Goal: Task Accomplishment & Management: Manage account settings

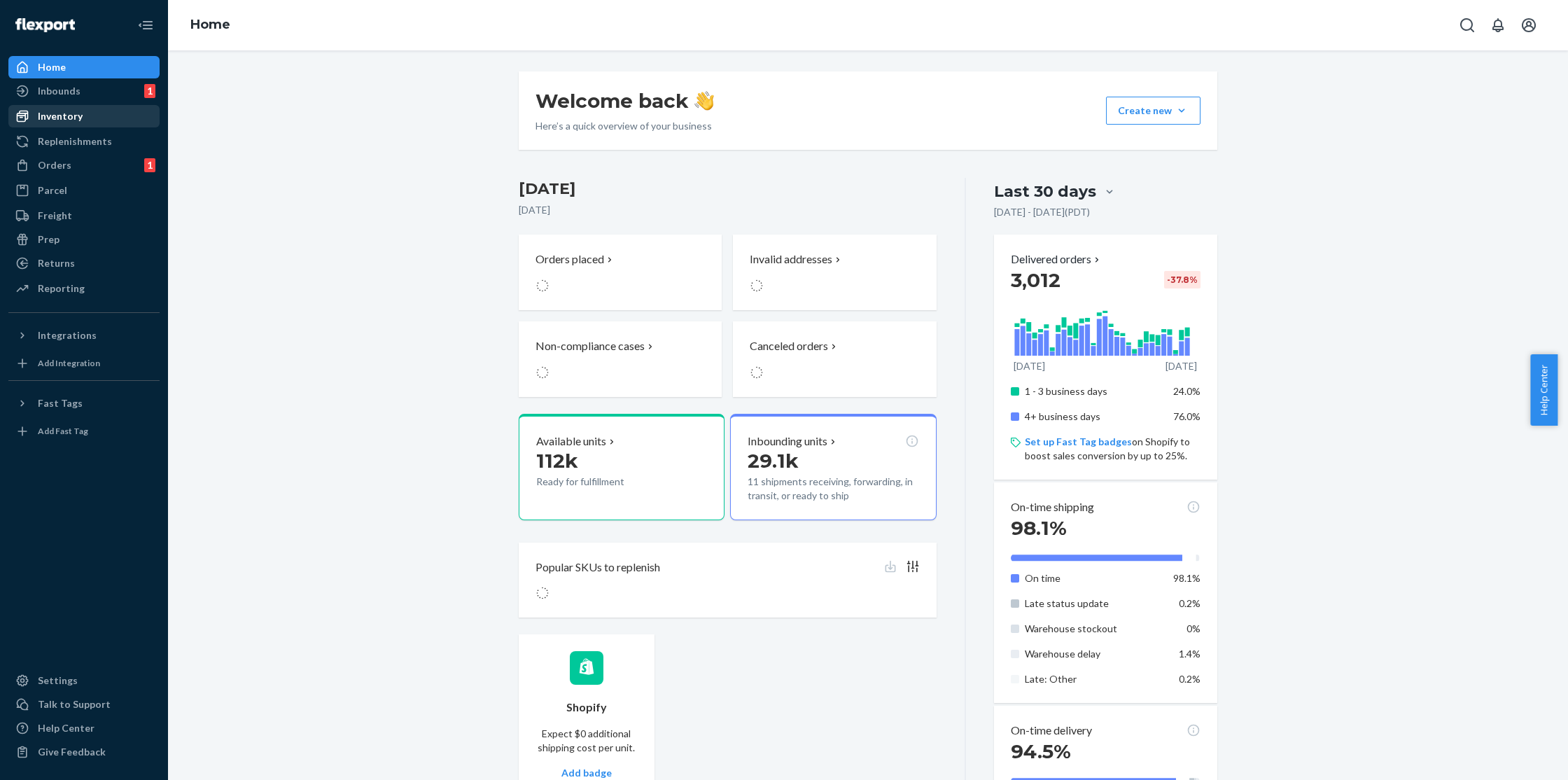
click at [46, 117] on div "Inventory" at bounding box center [60, 116] width 45 height 14
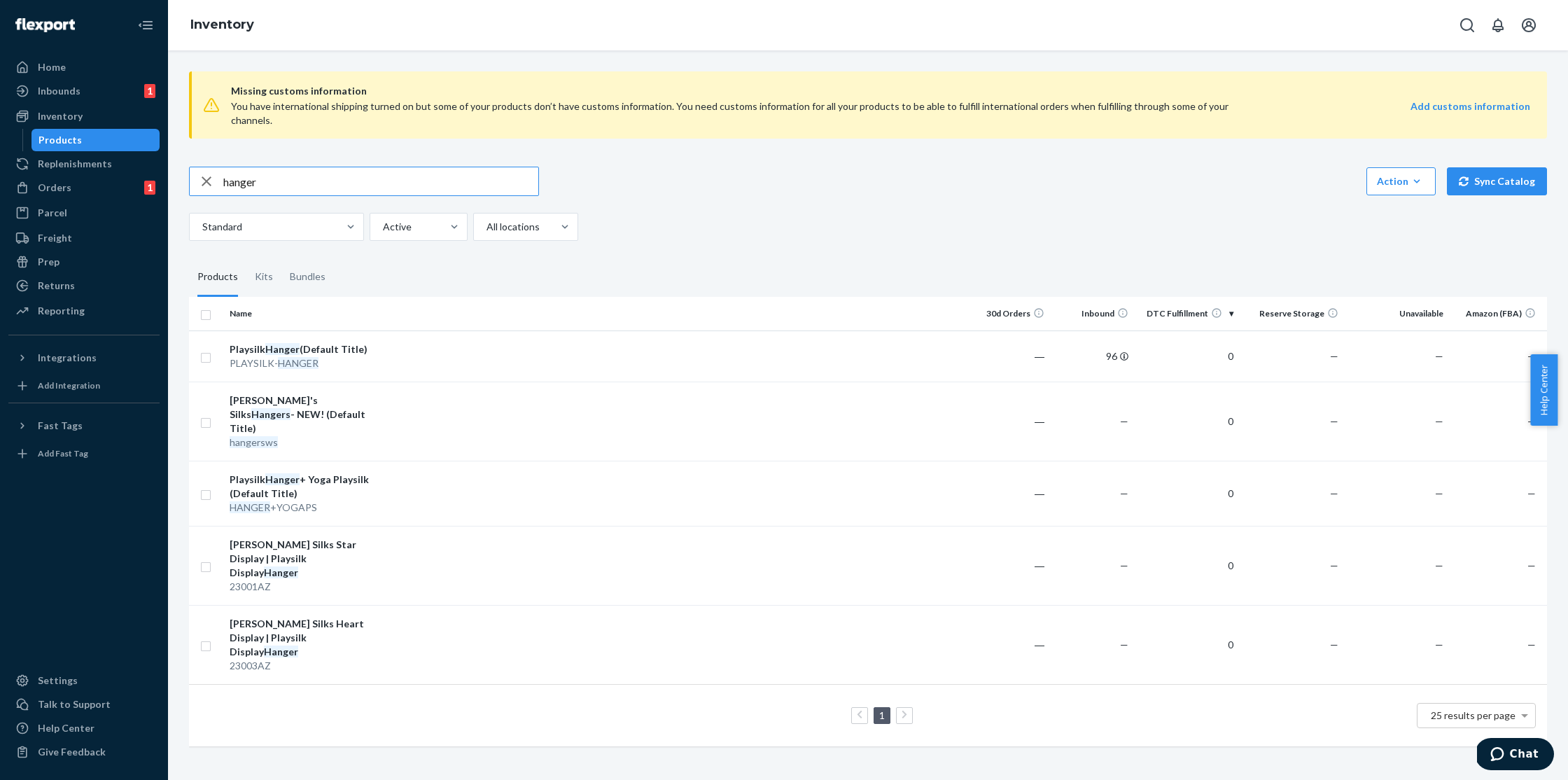
drag, startPoint x: 304, startPoint y: 167, endPoint x: 197, endPoint y: 169, distance: 107.0
click at [197, 169] on div "hanger" at bounding box center [364, 181] width 349 height 28
type input "jasmine"
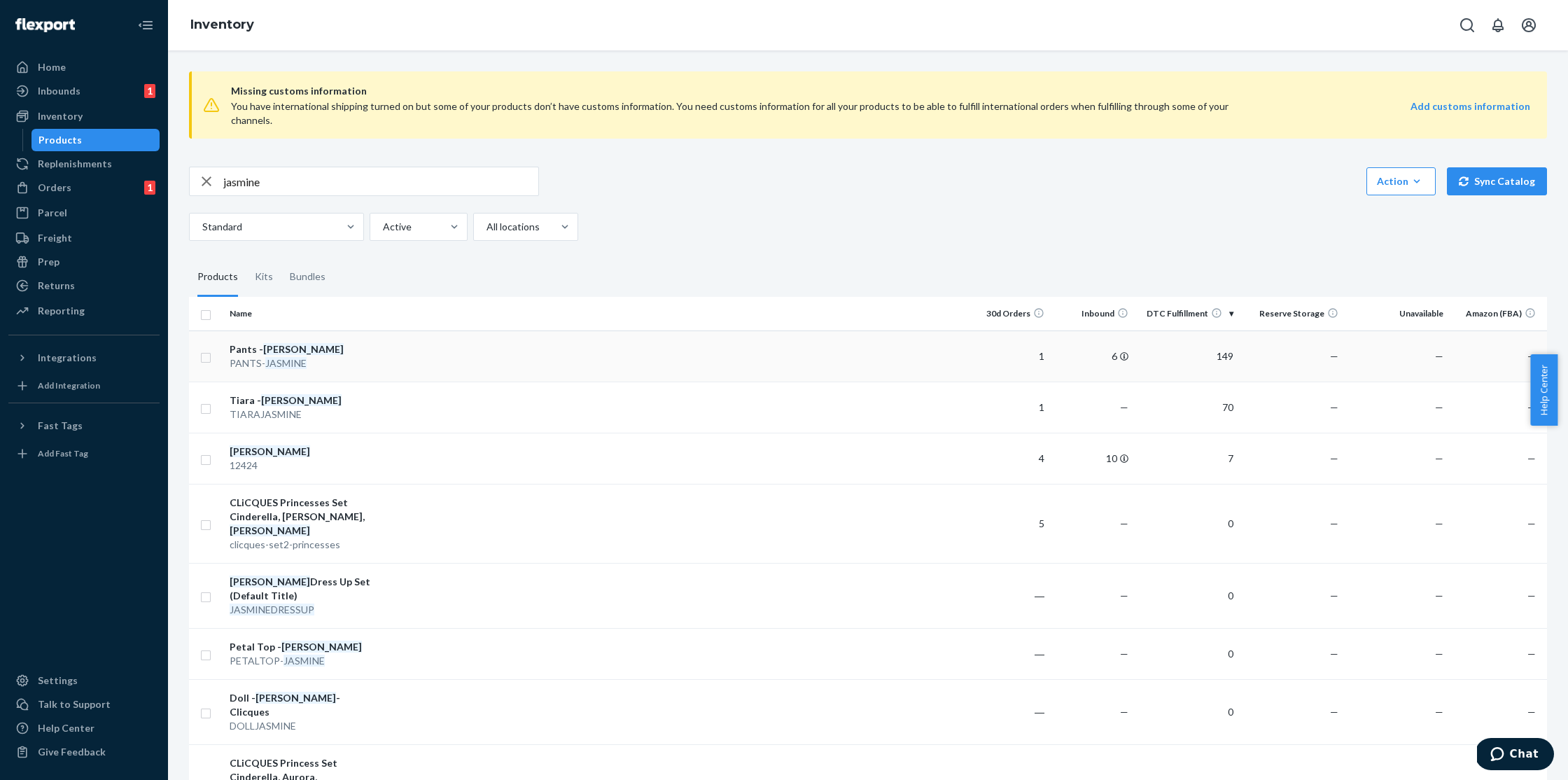
click at [327, 342] on div "Pants - Jasmine" at bounding box center [302, 349] width 146 height 14
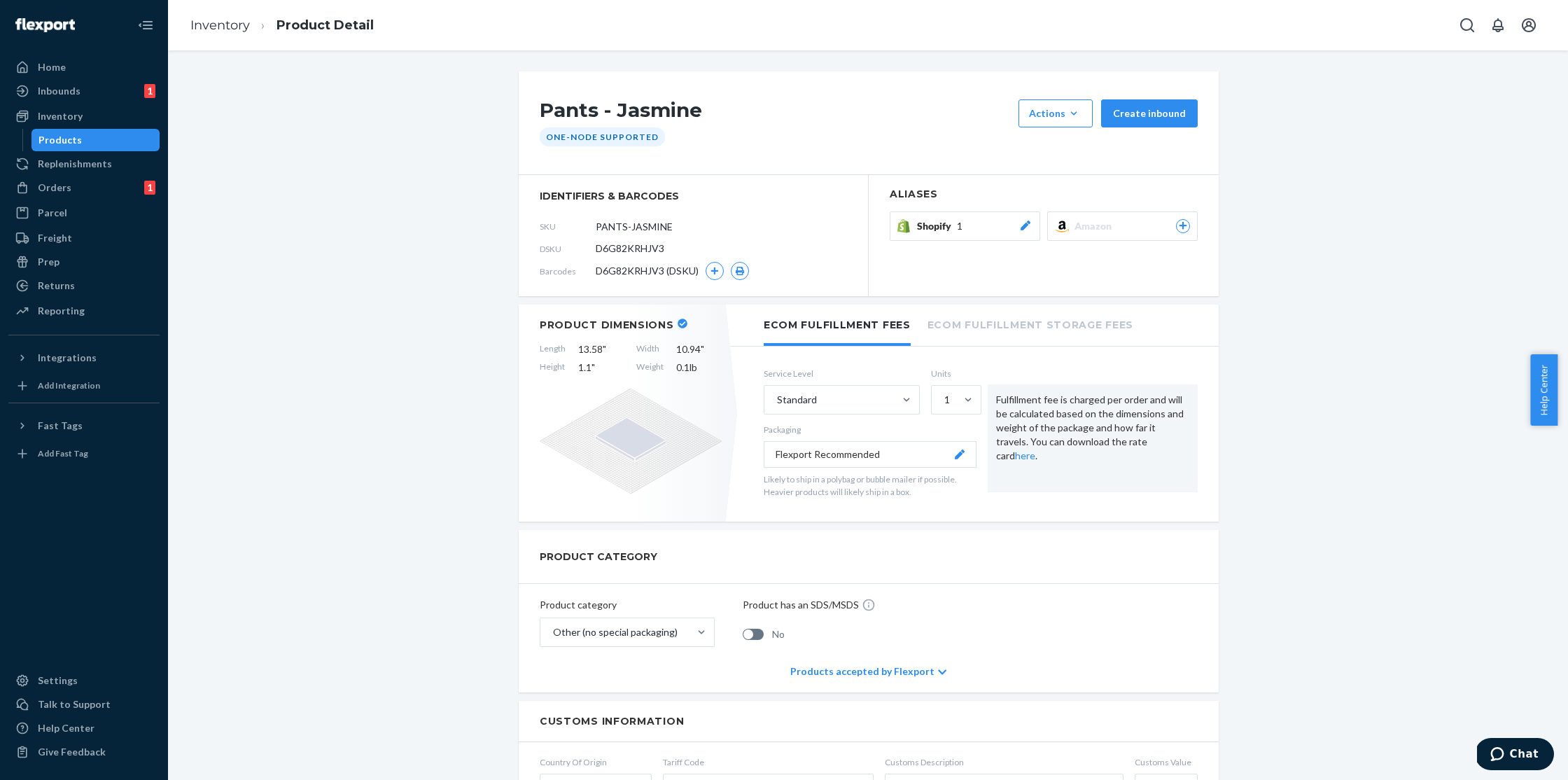
click at [936, 233] on button "Shopify 1" at bounding box center [965, 226] width 151 height 30
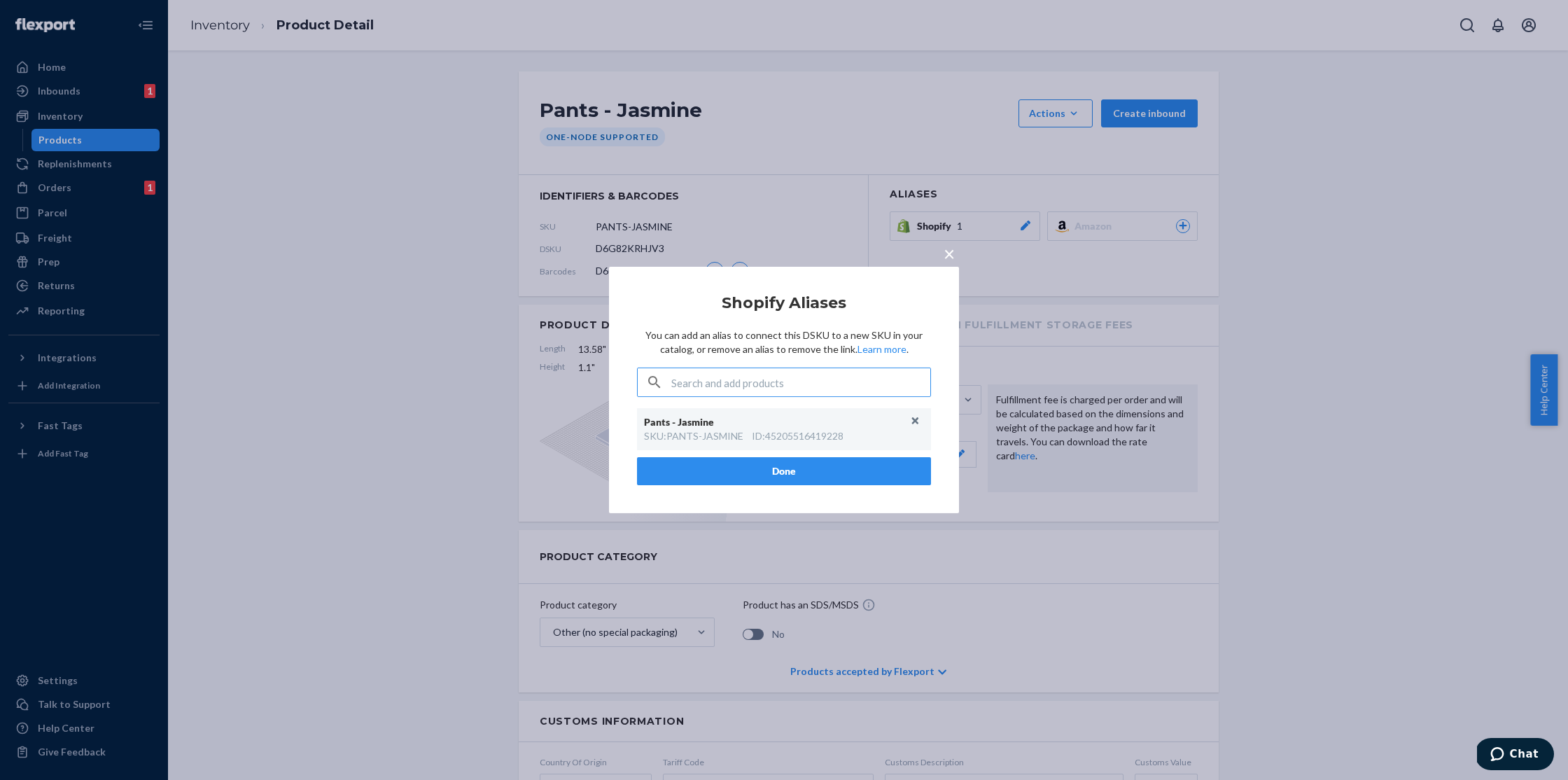
paste input "PANTS-JASMINE"
click at [787, 386] on input "PANTS-JASMINE" at bounding box center [801, 381] width 259 height 28
type input "PANTS-JASMINE"
click at [945, 251] on span "×" at bounding box center [950, 253] width 11 height 24
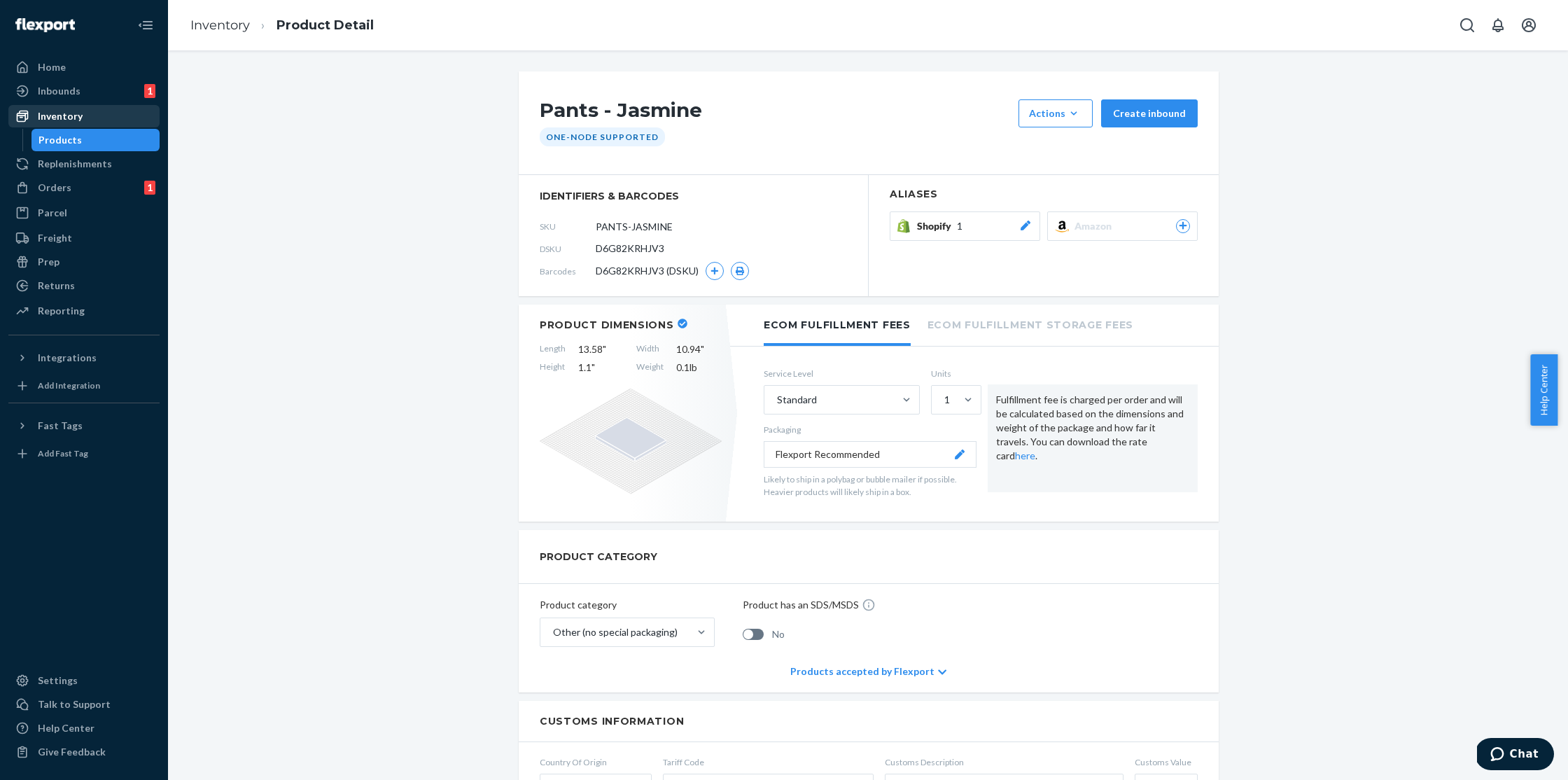
click at [88, 106] on div "Inventory" at bounding box center [83, 116] width 148 height 20
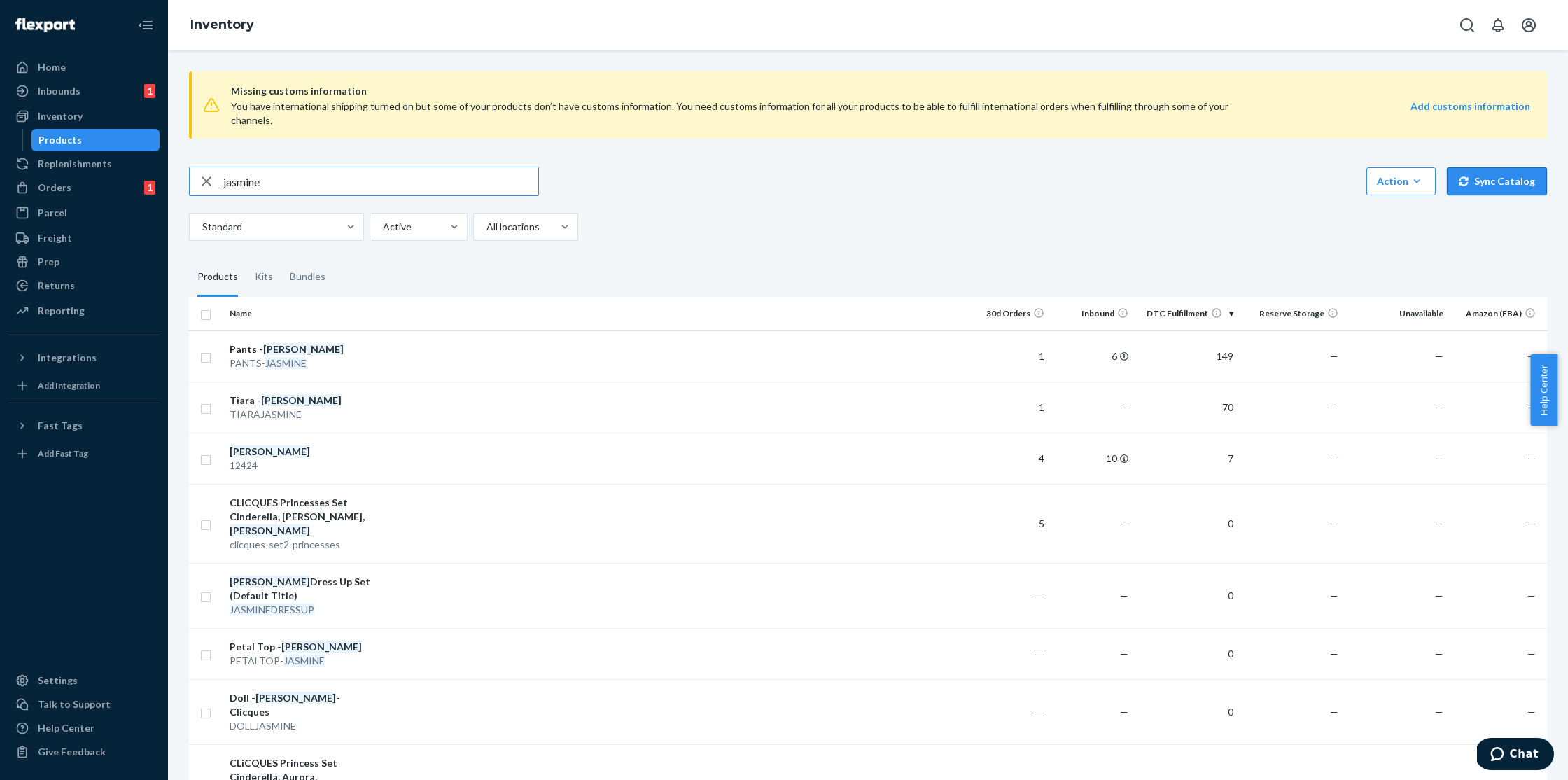
click at [1523, 167] on button "Sync Catalog" at bounding box center [1497, 181] width 100 height 28
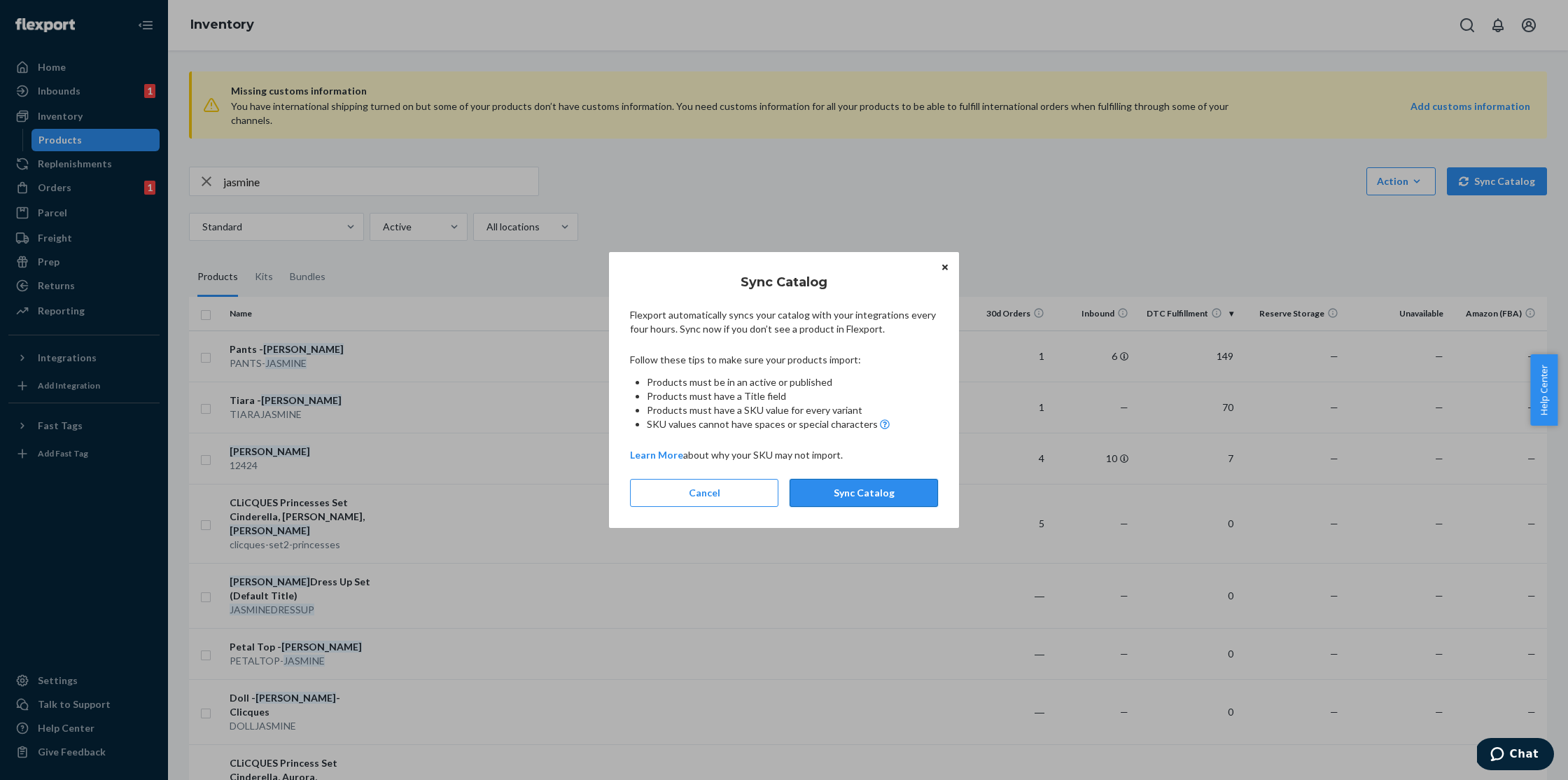
click at [910, 487] on button "Sync Catalog" at bounding box center [864, 492] width 148 height 28
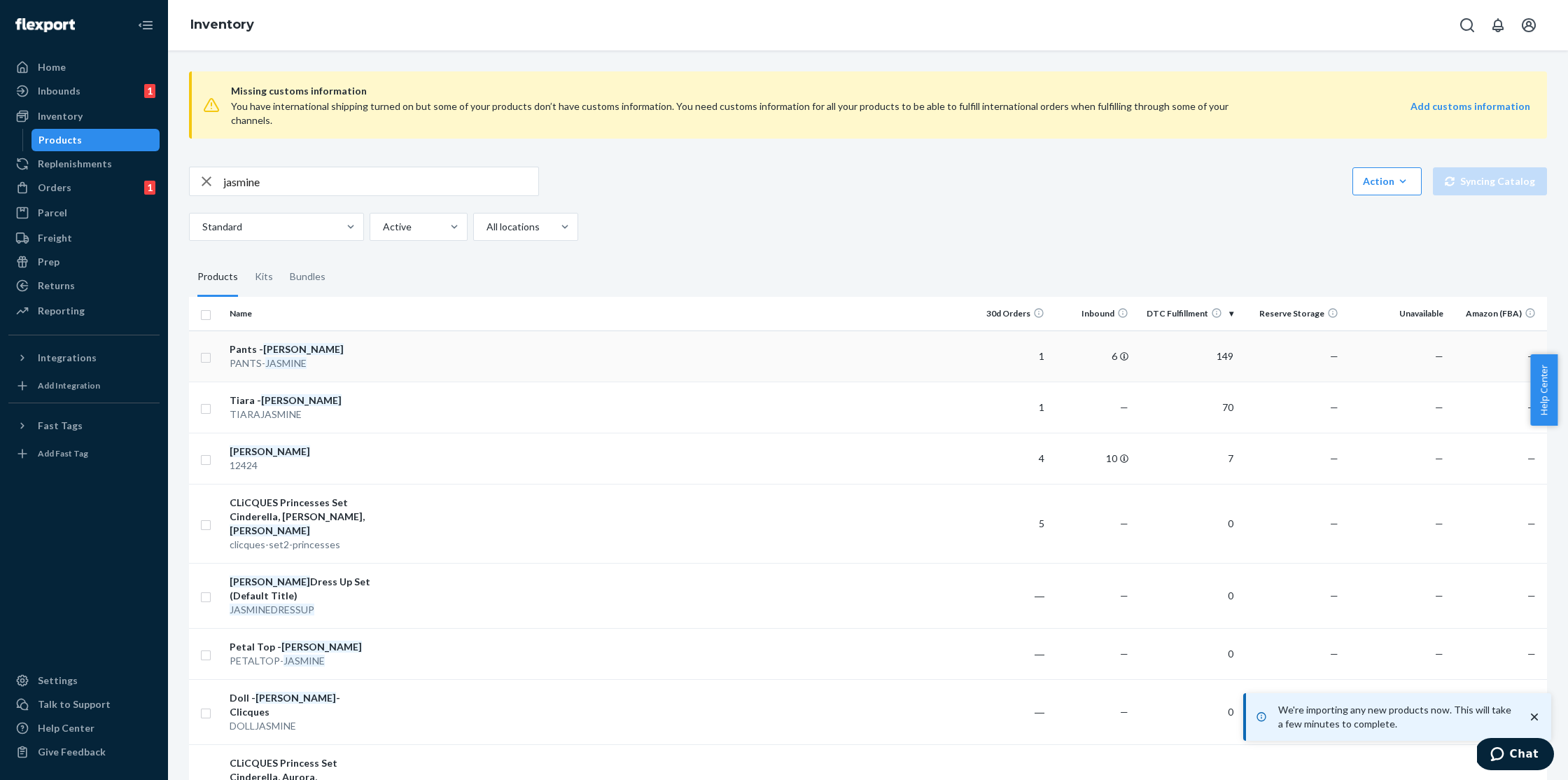
click at [292, 343] on em "[PERSON_NAME]" at bounding box center [304, 349] width 80 height 11
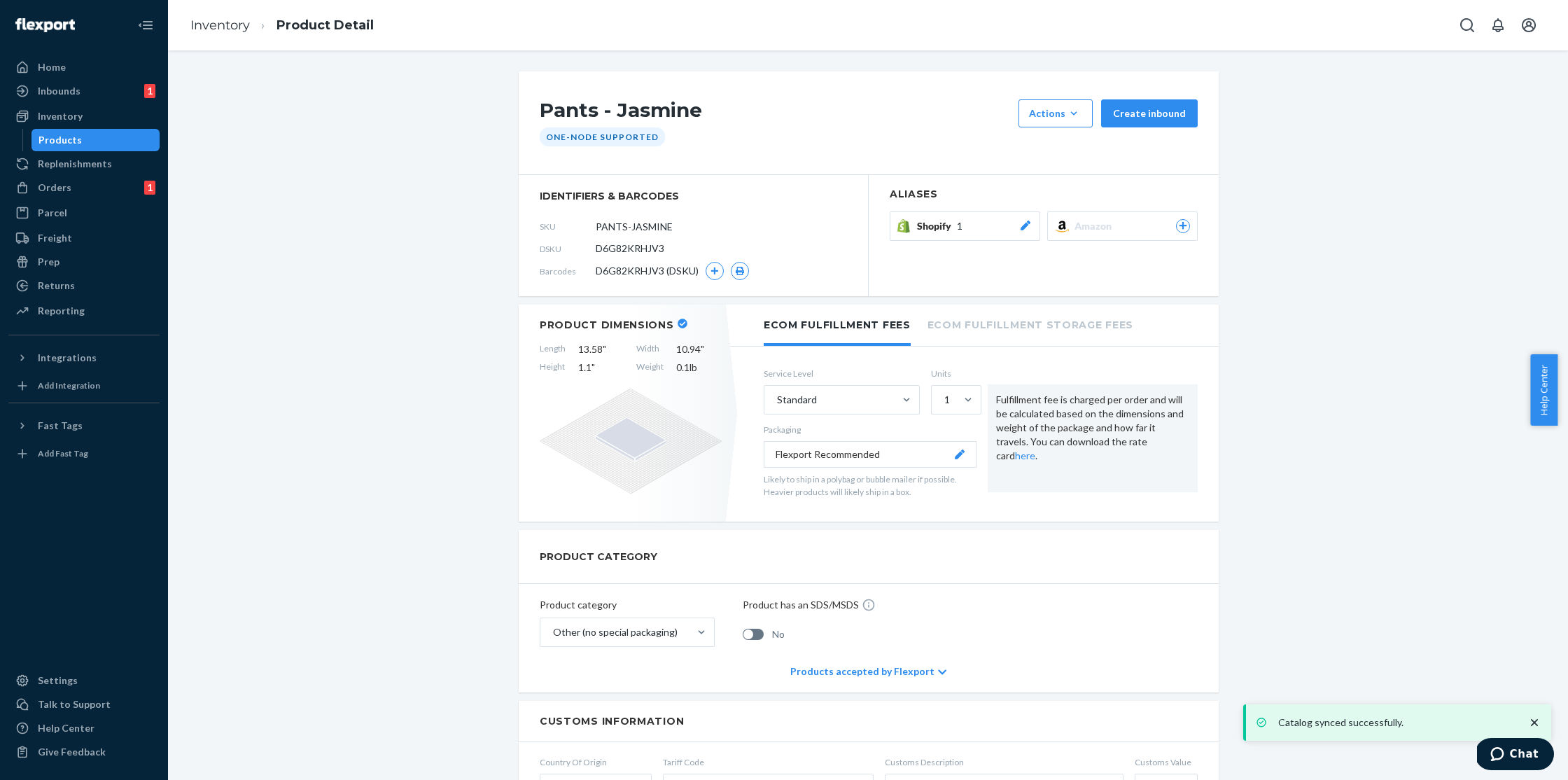
click at [925, 221] on span "Shopify" at bounding box center [937, 226] width 40 height 14
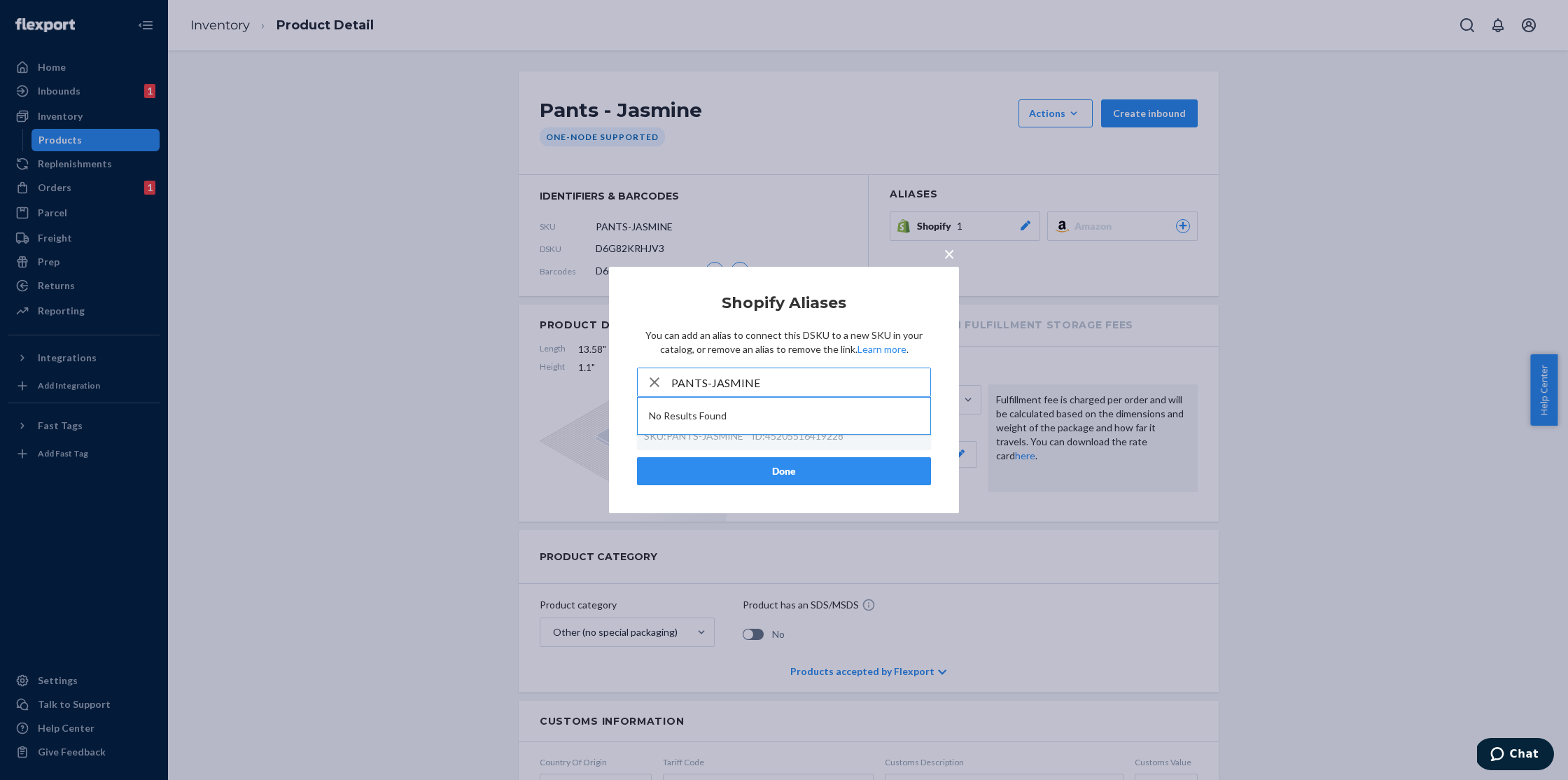
type input "PANTS-JASMINE"
click at [947, 257] on span "×" at bounding box center [950, 253] width 11 height 24
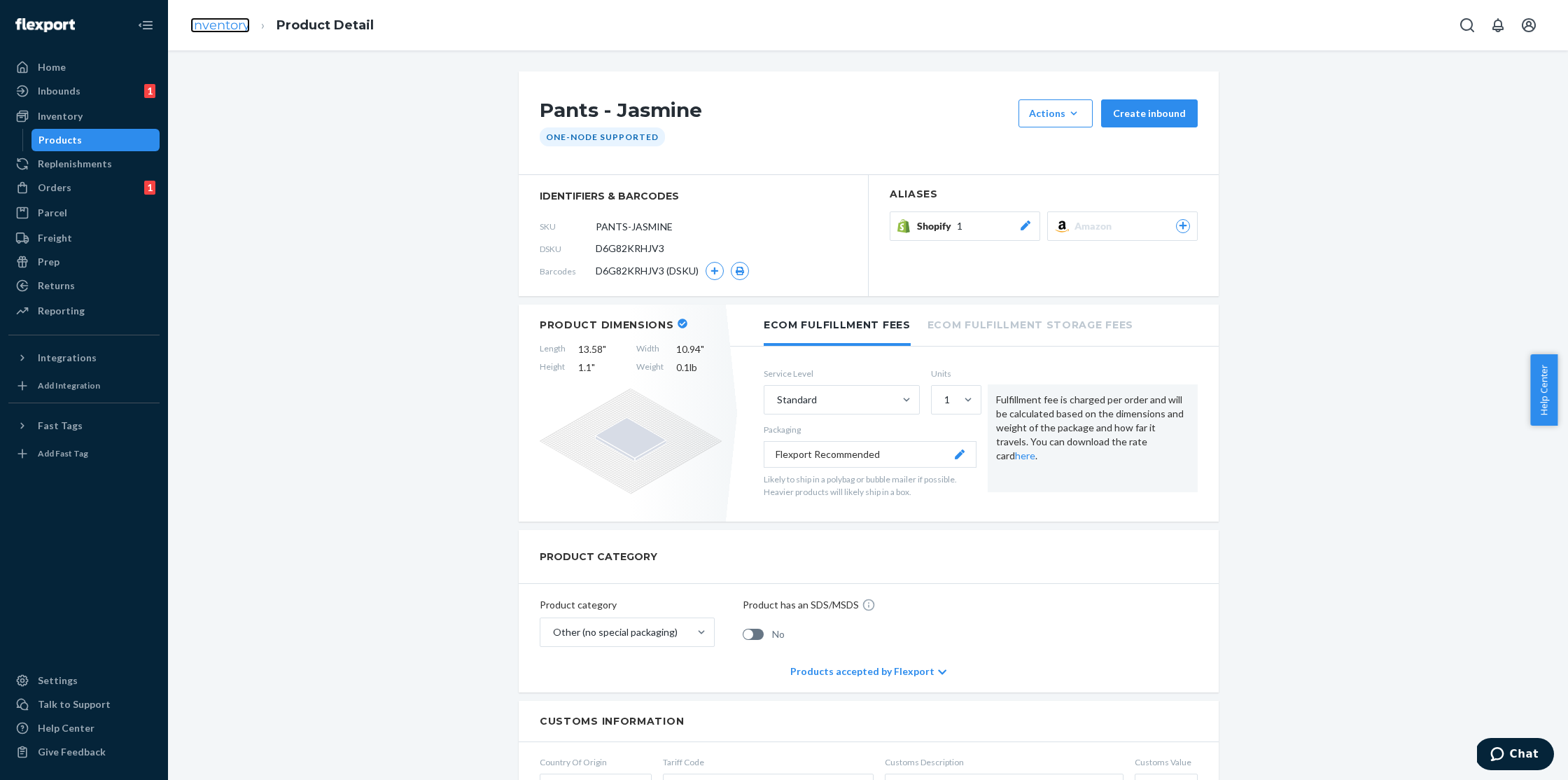
click at [247, 26] on link "Inventory" at bounding box center [220, 25] width 59 height 15
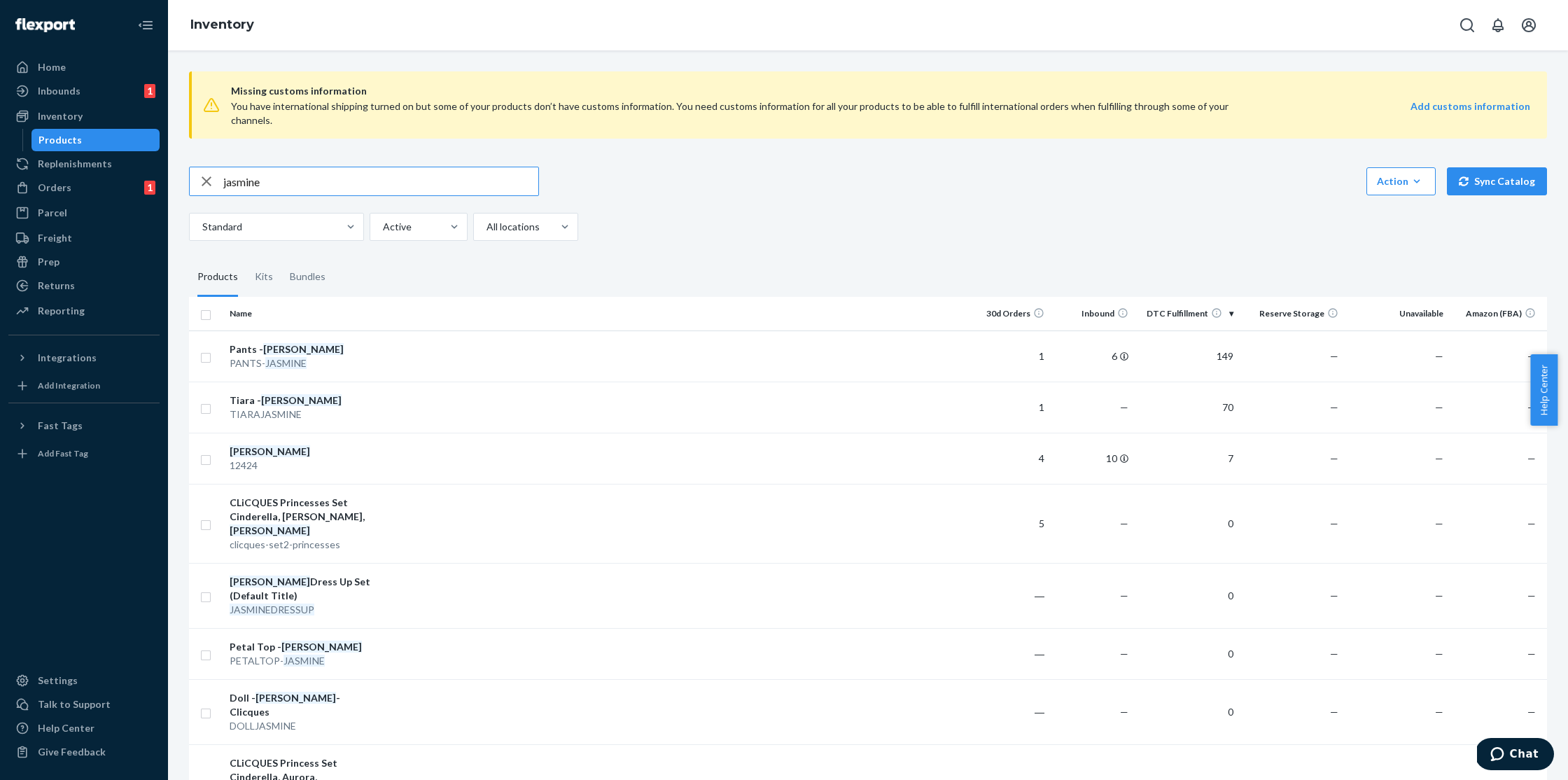
drag, startPoint x: 273, startPoint y: 163, endPoint x: 216, endPoint y: 167, distance: 57.1
click at [216, 167] on div "jasmine" at bounding box center [364, 181] width 349 height 28
type input "princess hat"
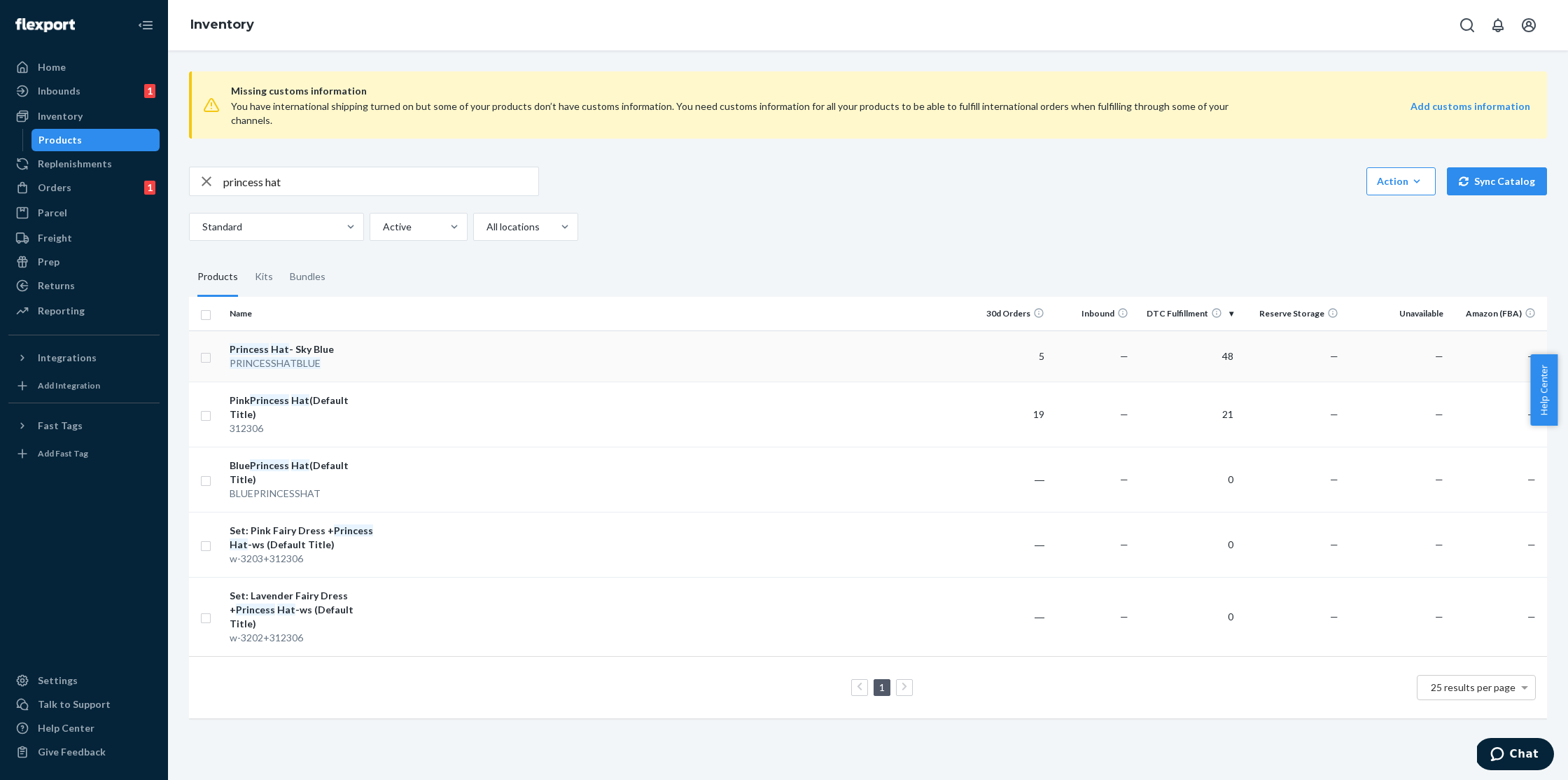
click at [376, 333] on td "Princess Hat - Sky Blue PRINCESSHATBLUE" at bounding box center [302, 356] width 158 height 51
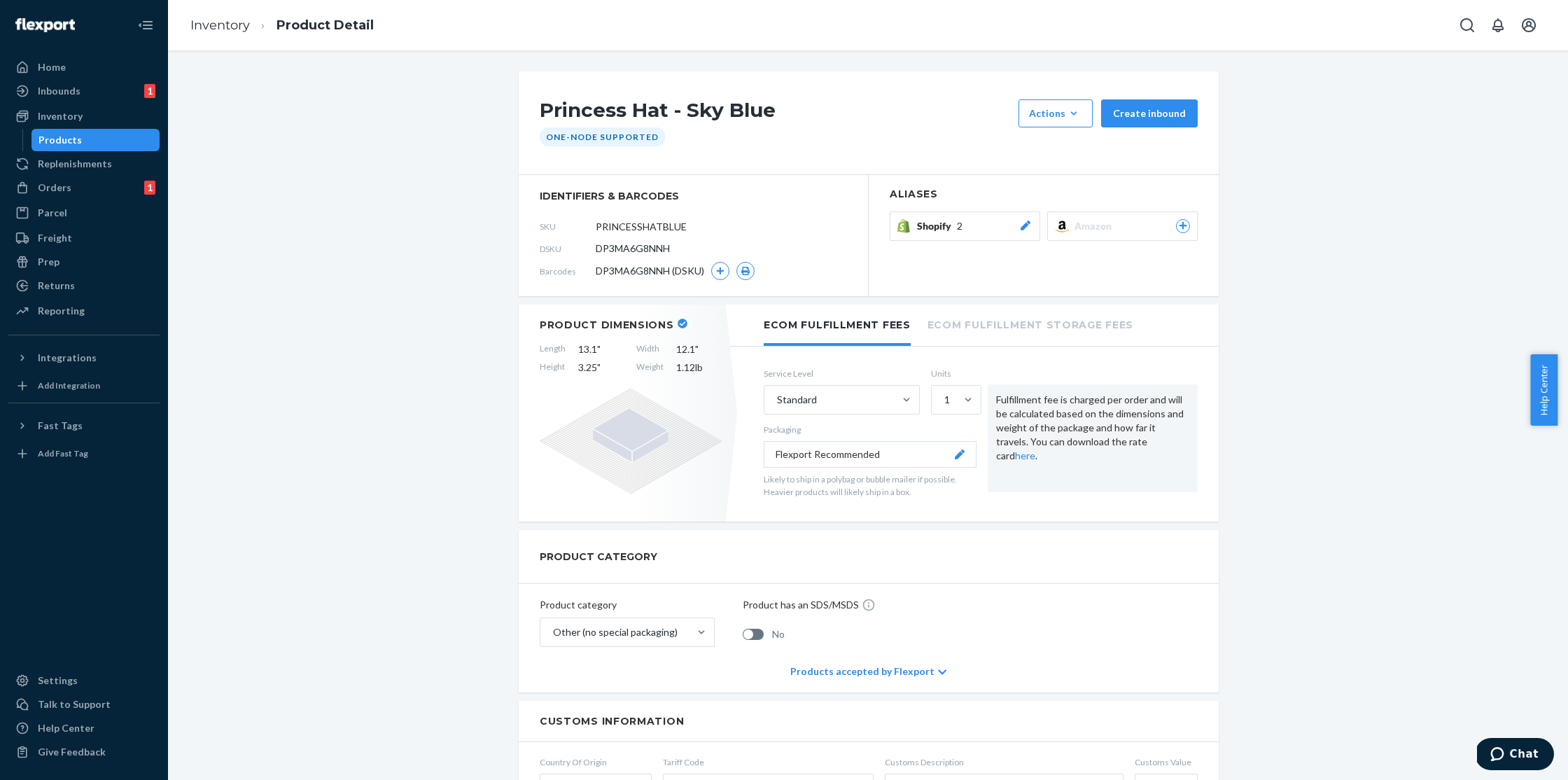
click at [949, 220] on span "Shopify" at bounding box center [937, 226] width 40 height 14
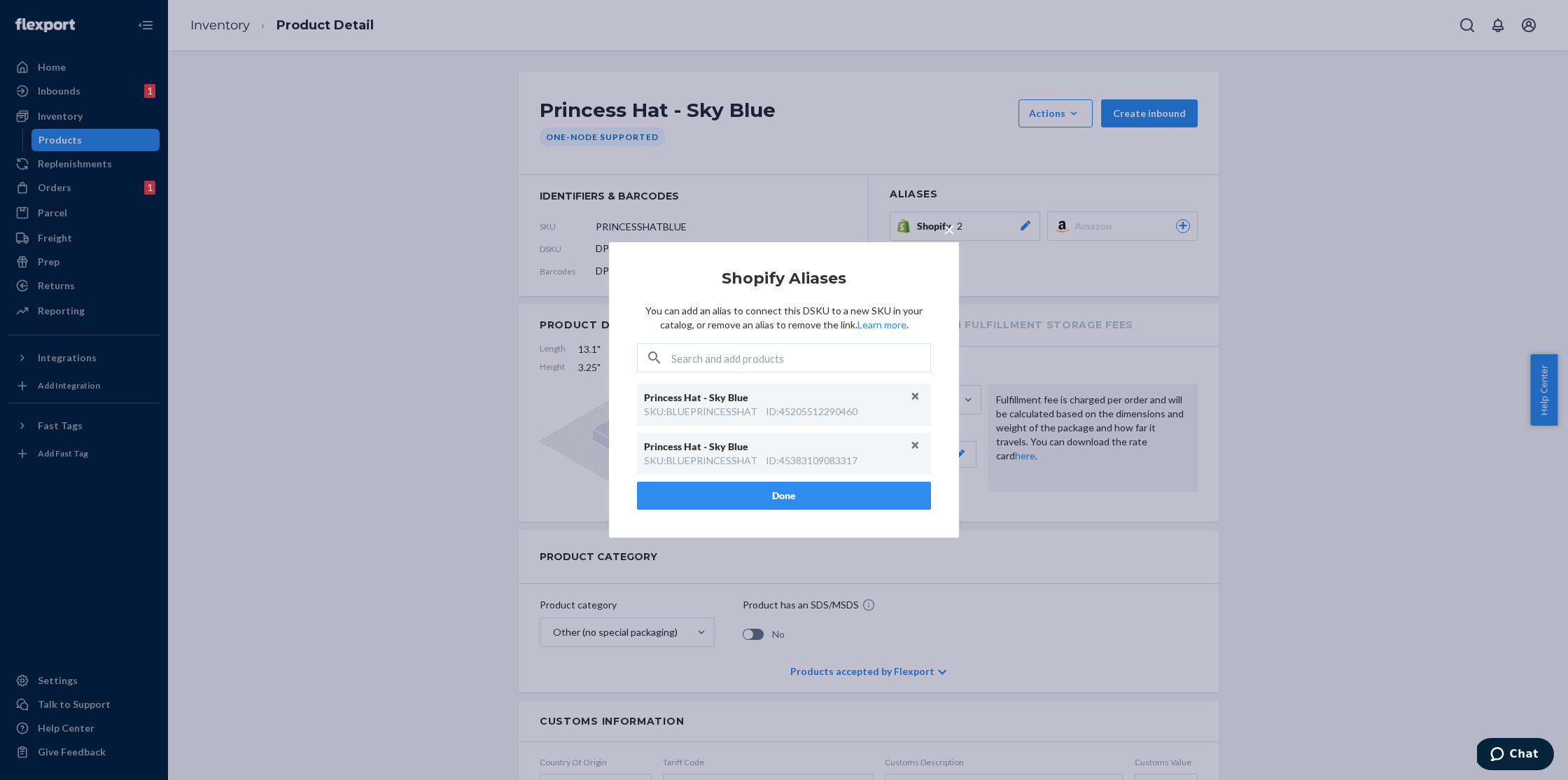
click at [787, 132] on div "× Shopify Aliases You can add an alias to connect this DSKU to a new SKU in you…" at bounding box center [784, 390] width 1568 height 780
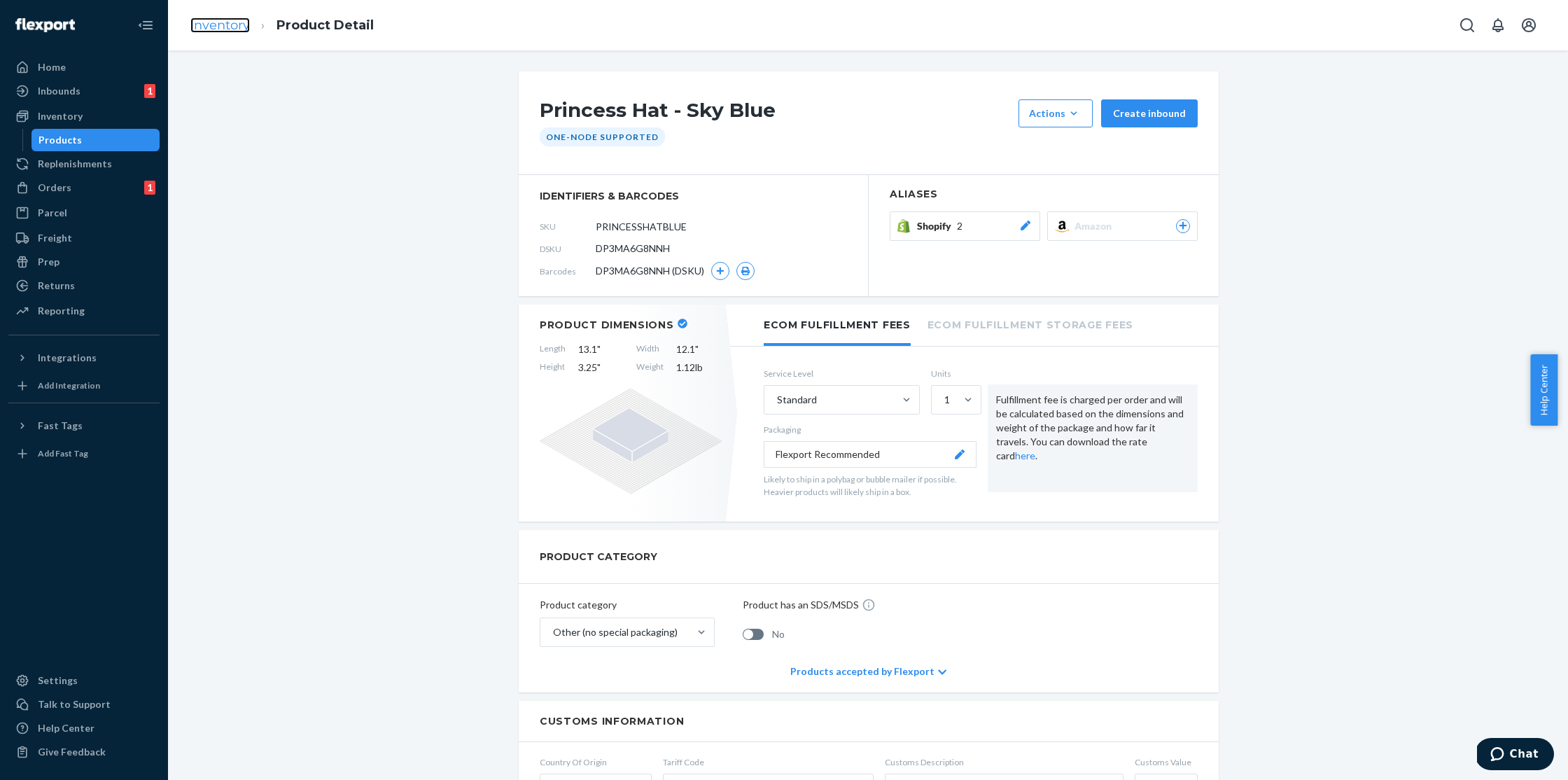
click at [232, 30] on link "Inventory" at bounding box center [220, 25] width 59 height 15
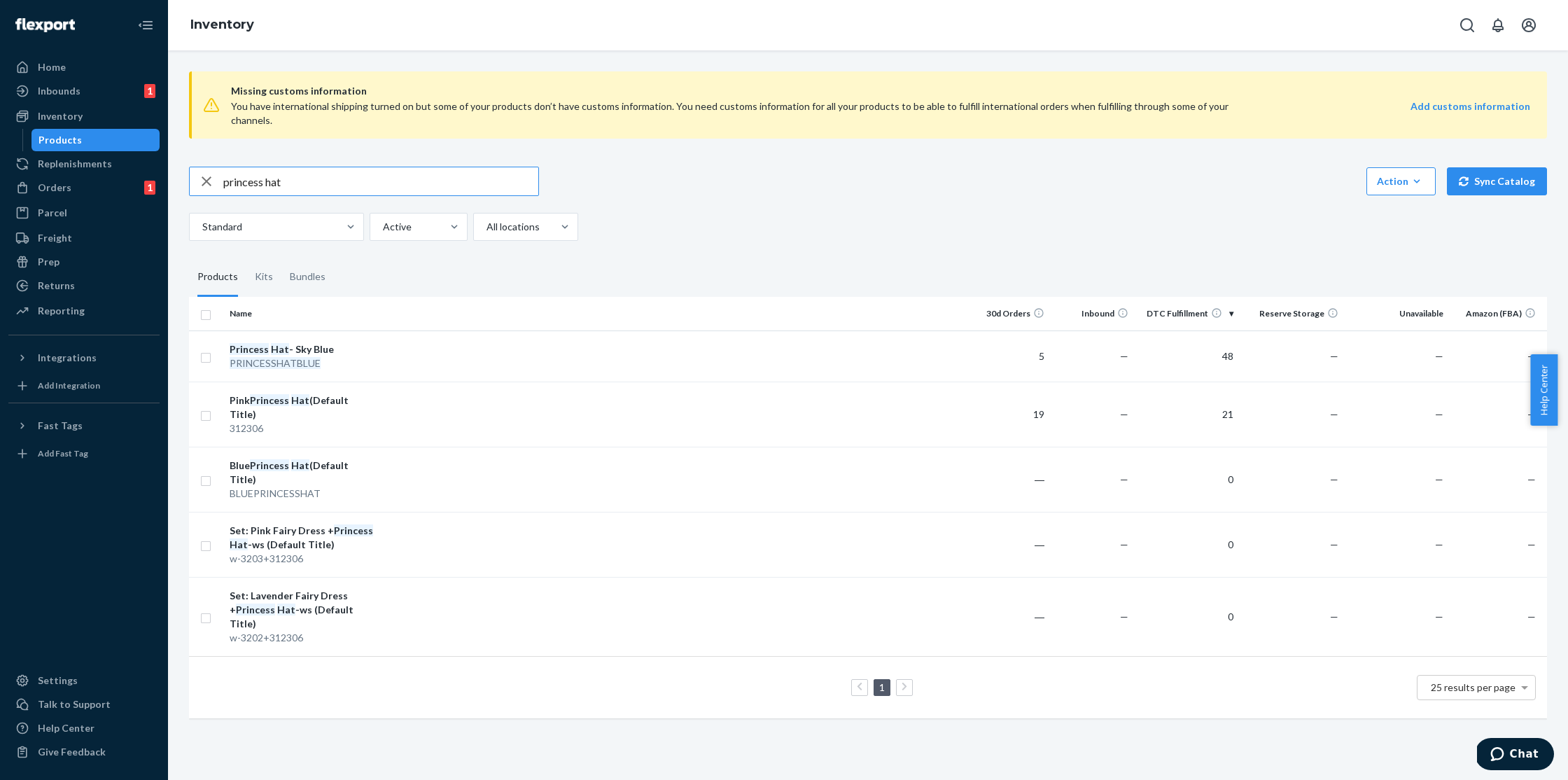
drag, startPoint x: 318, startPoint y: 174, endPoint x: 220, endPoint y: 167, distance: 98.2
click at [220, 167] on div "princess hat" at bounding box center [364, 181] width 349 height 28
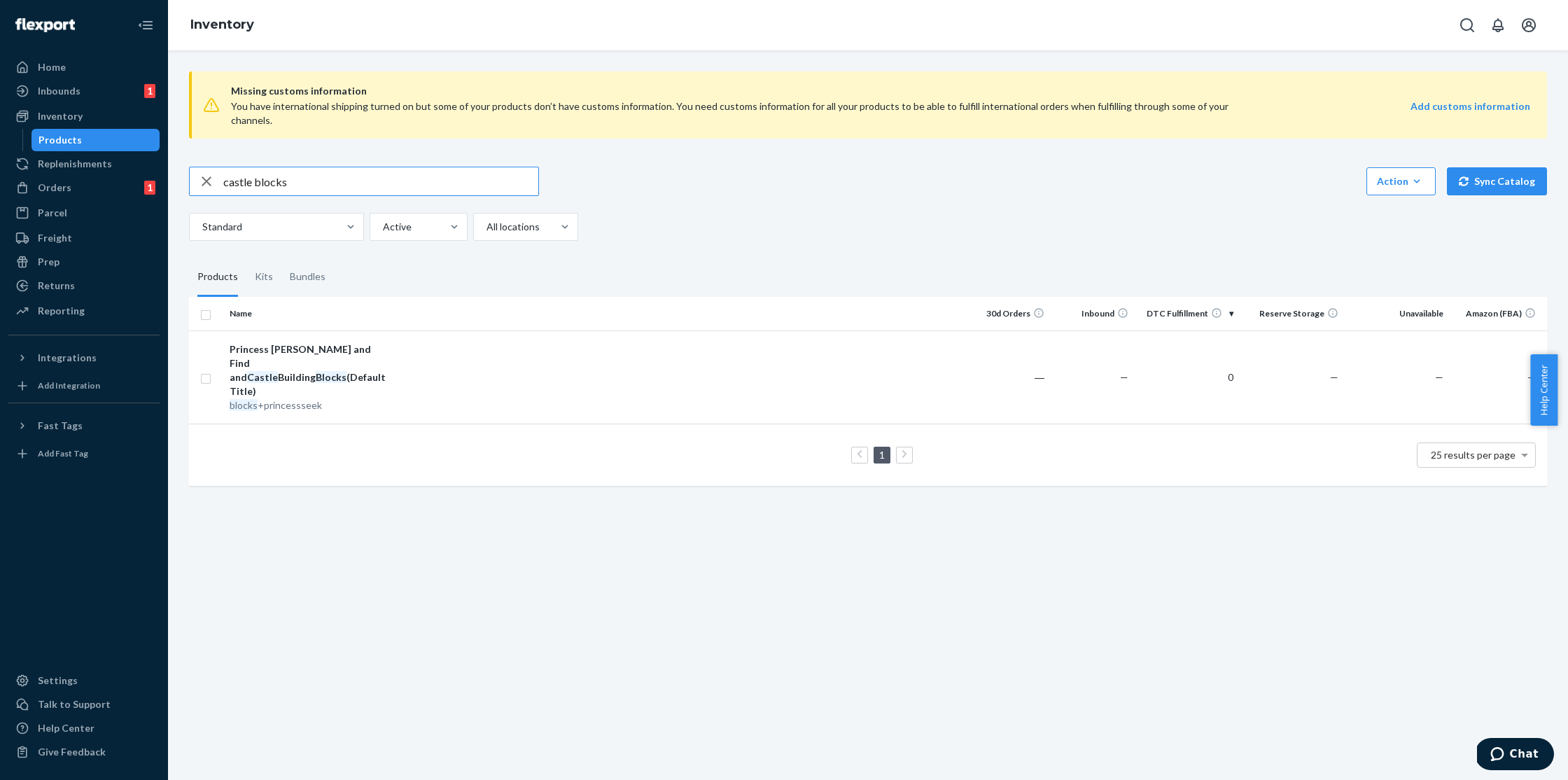
drag, startPoint x: 303, startPoint y: 168, endPoint x: 180, endPoint y: 170, distance: 123.0
click at [180, 170] on div "Missing customs information You have international shipping turned on but some …" at bounding box center [868, 280] width 1379 height 440
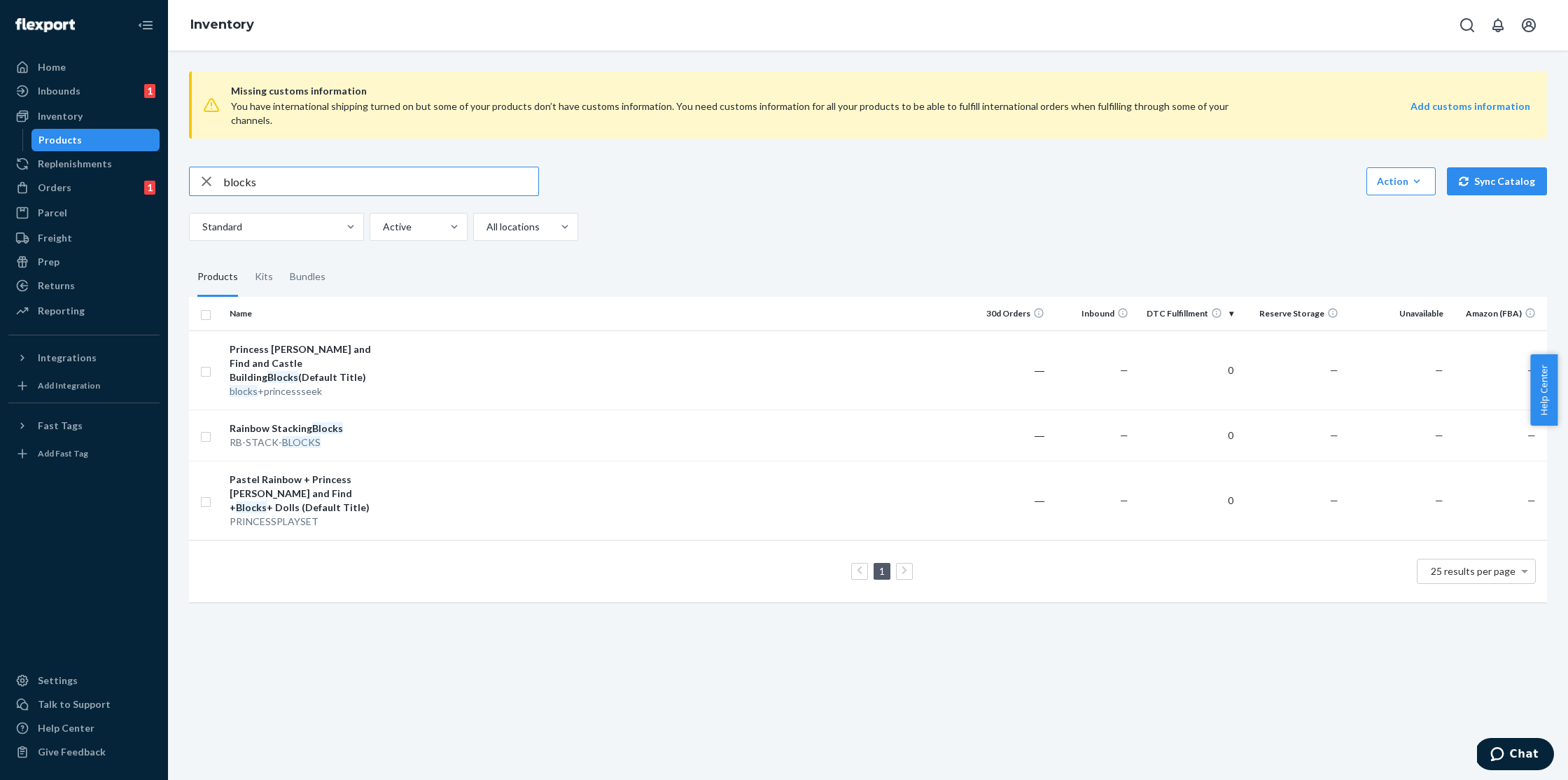
drag, startPoint x: 271, startPoint y: 166, endPoint x: 224, endPoint y: 162, distance: 47.2
click at [224, 167] on input "blocks" at bounding box center [381, 181] width 315 height 28
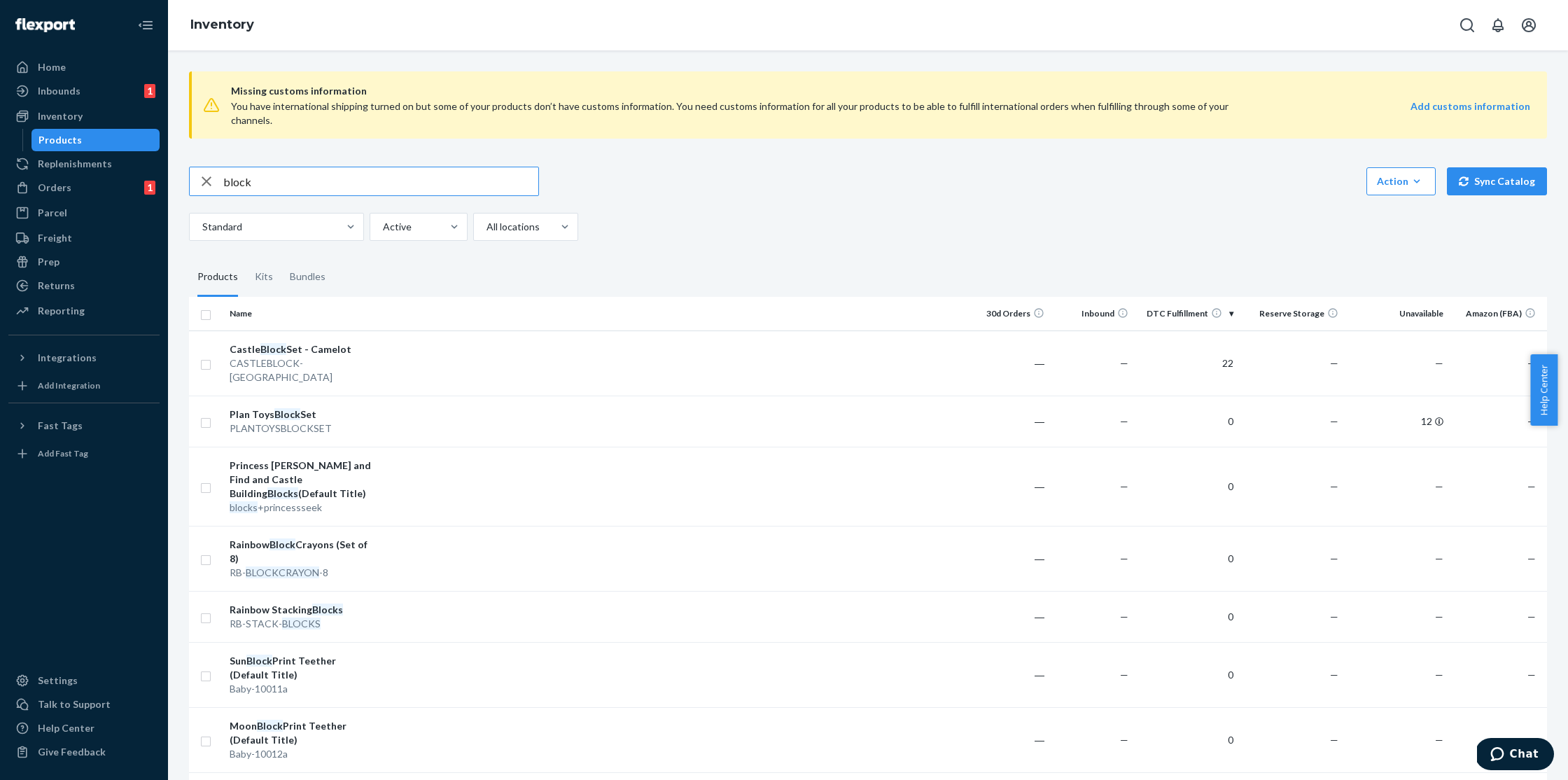
drag, startPoint x: 266, startPoint y: 172, endPoint x: 219, endPoint y: 167, distance: 47.3
click at [219, 167] on div "block" at bounding box center [364, 181] width 349 height 28
type input "golden shield"
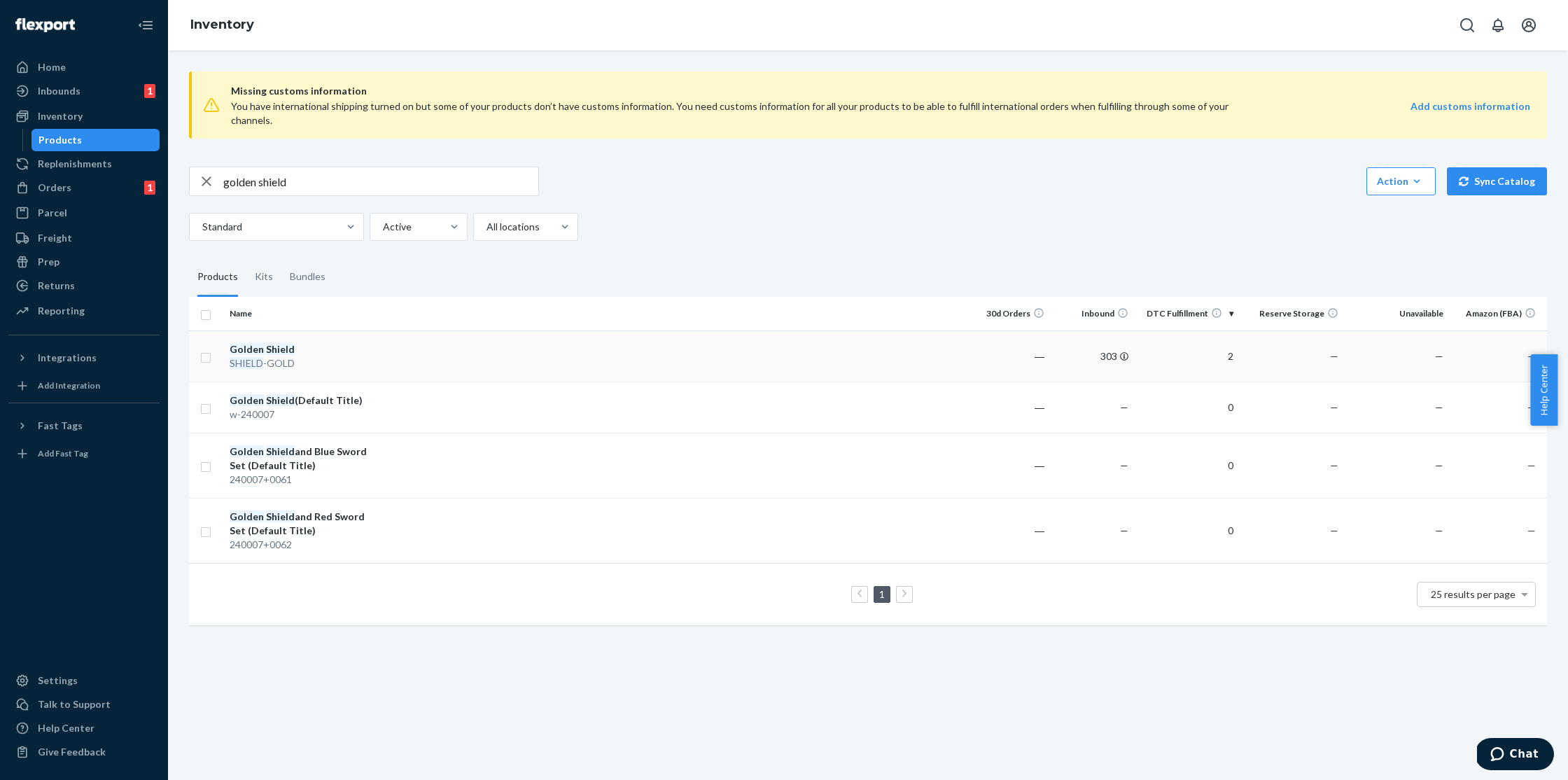
click at [290, 342] on div "Golden Shield" at bounding box center [302, 349] width 146 height 14
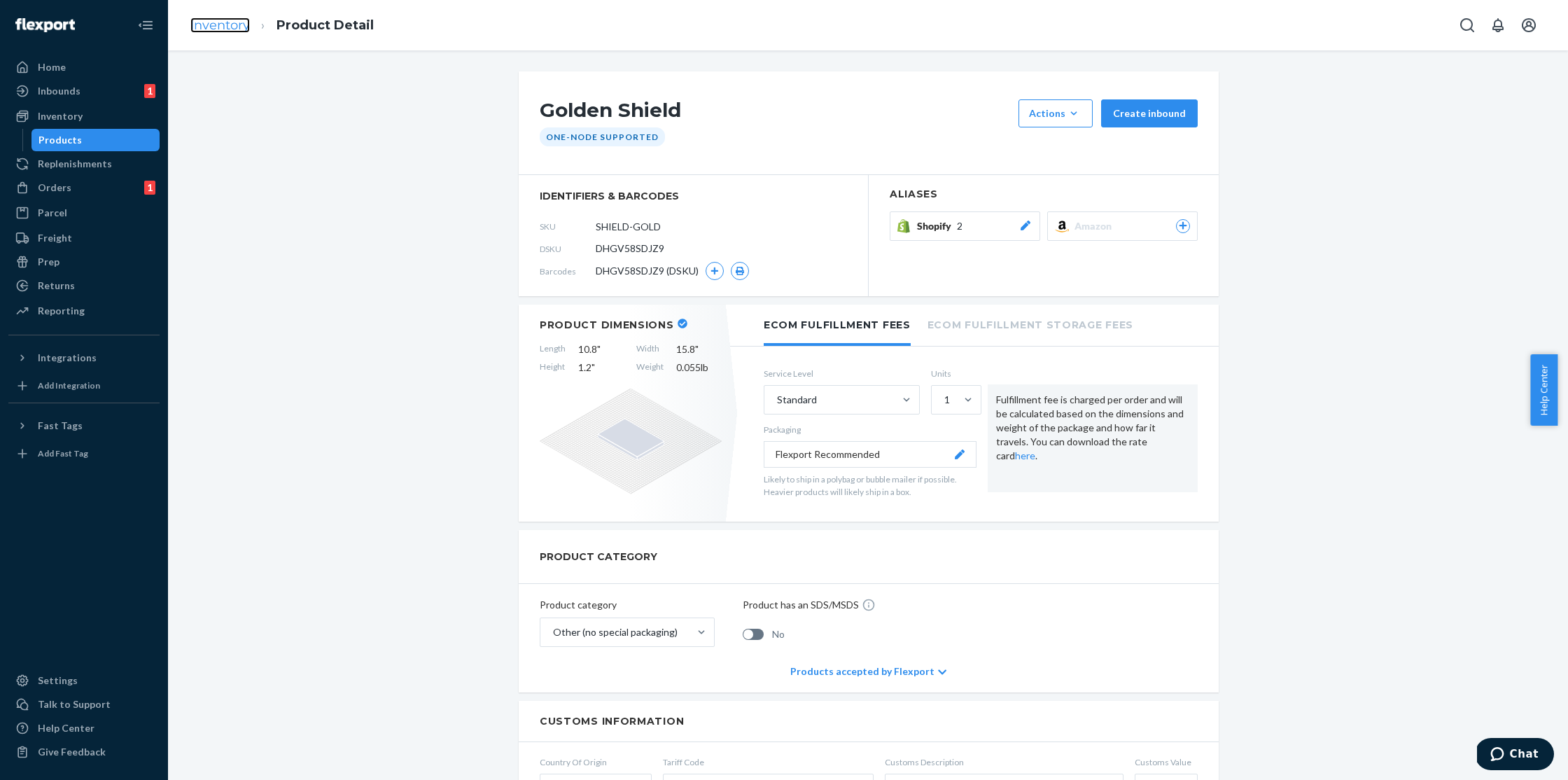
click at [218, 20] on link "Inventory" at bounding box center [220, 25] width 59 height 15
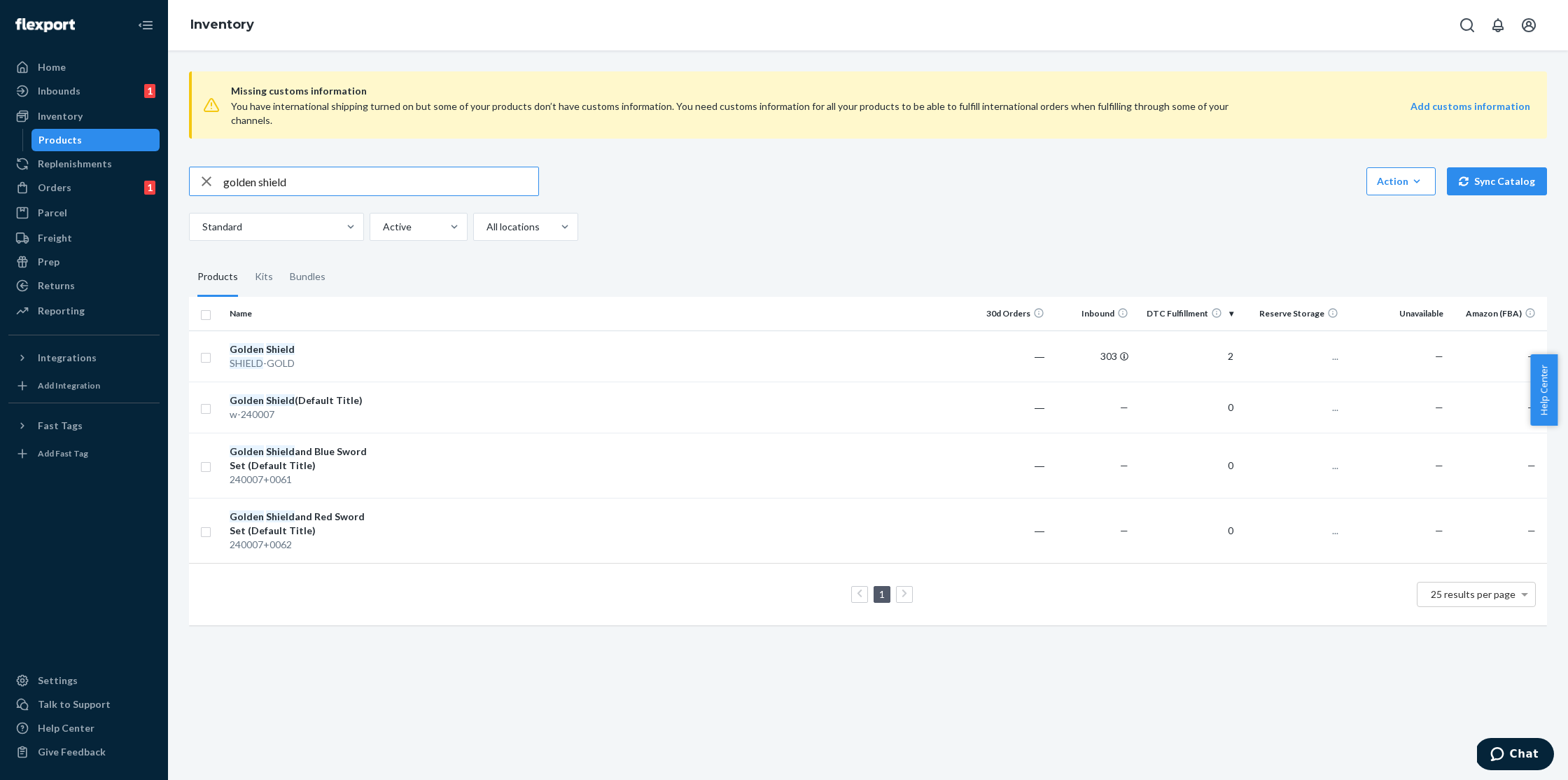
drag, startPoint x: 312, startPoint y: 172, endPoint x: 207, endPoint y: 168, distance: 105.1
click at [207, 168] on div "golden shield" at bounding box center [364, 181] width 349 height 28
type input "mushroom hat"
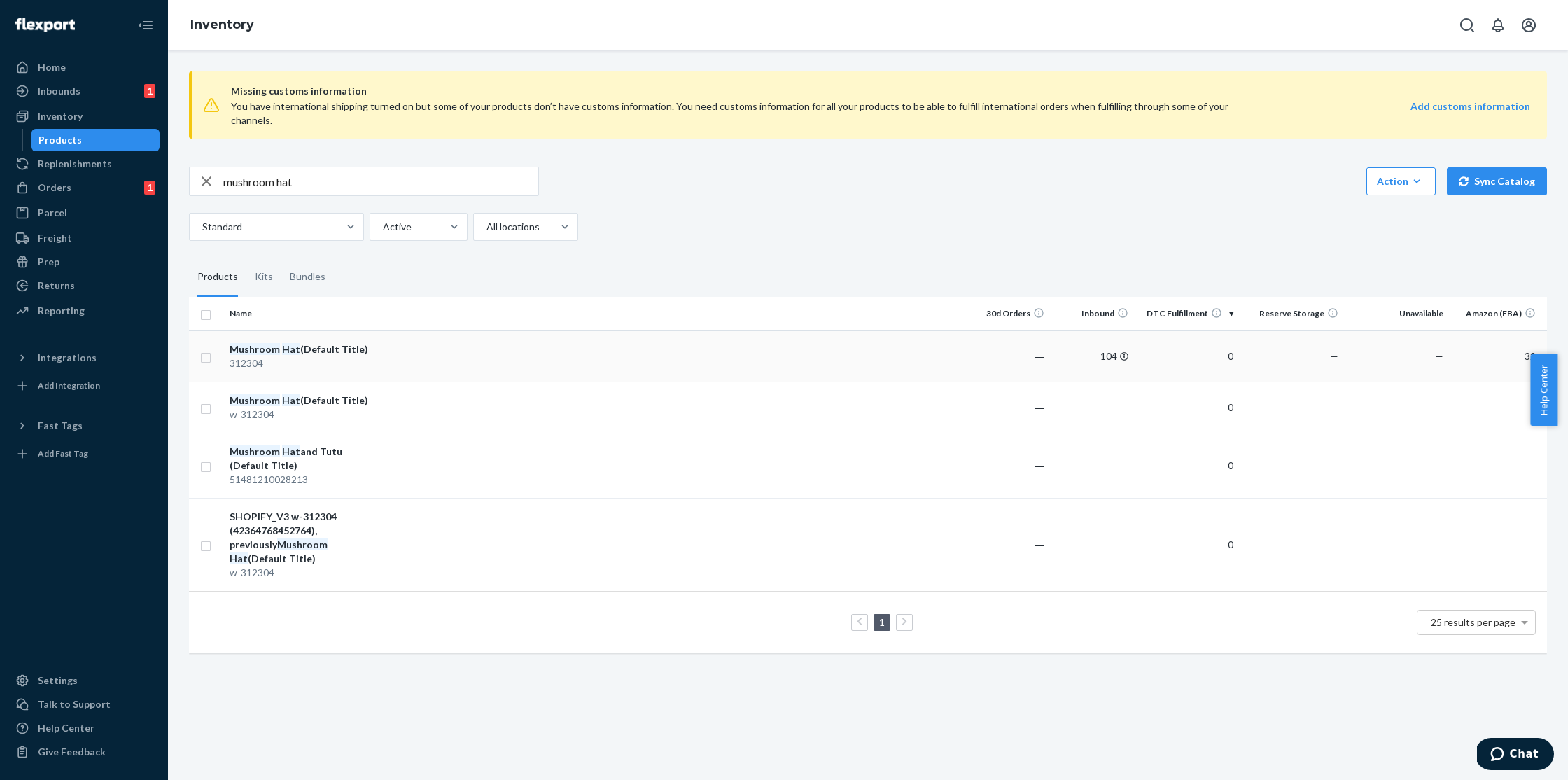
click at [381, 339] on td at bounding box center [674, 356] width 585 height 51
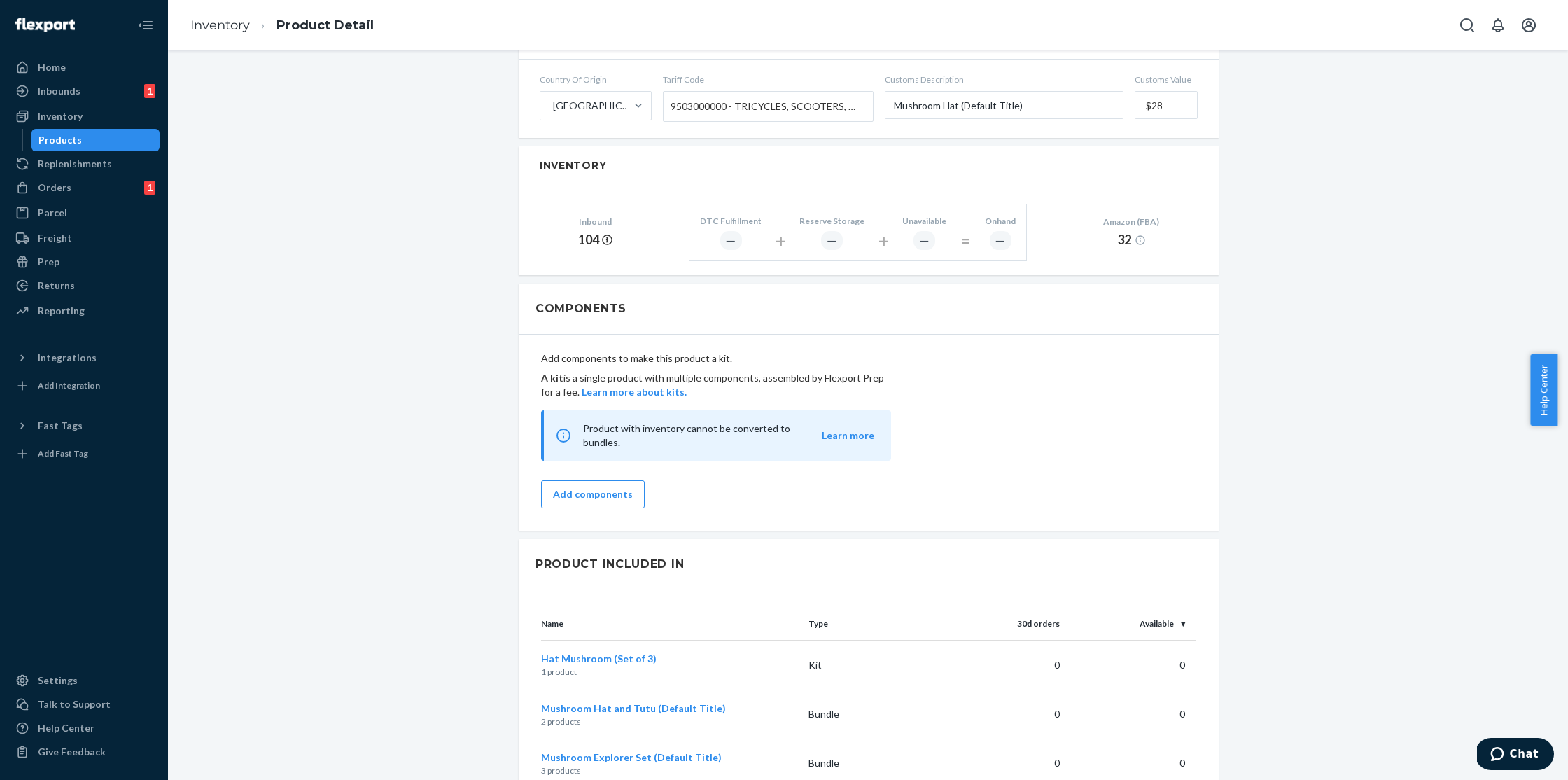
scroll to position [705, 0]
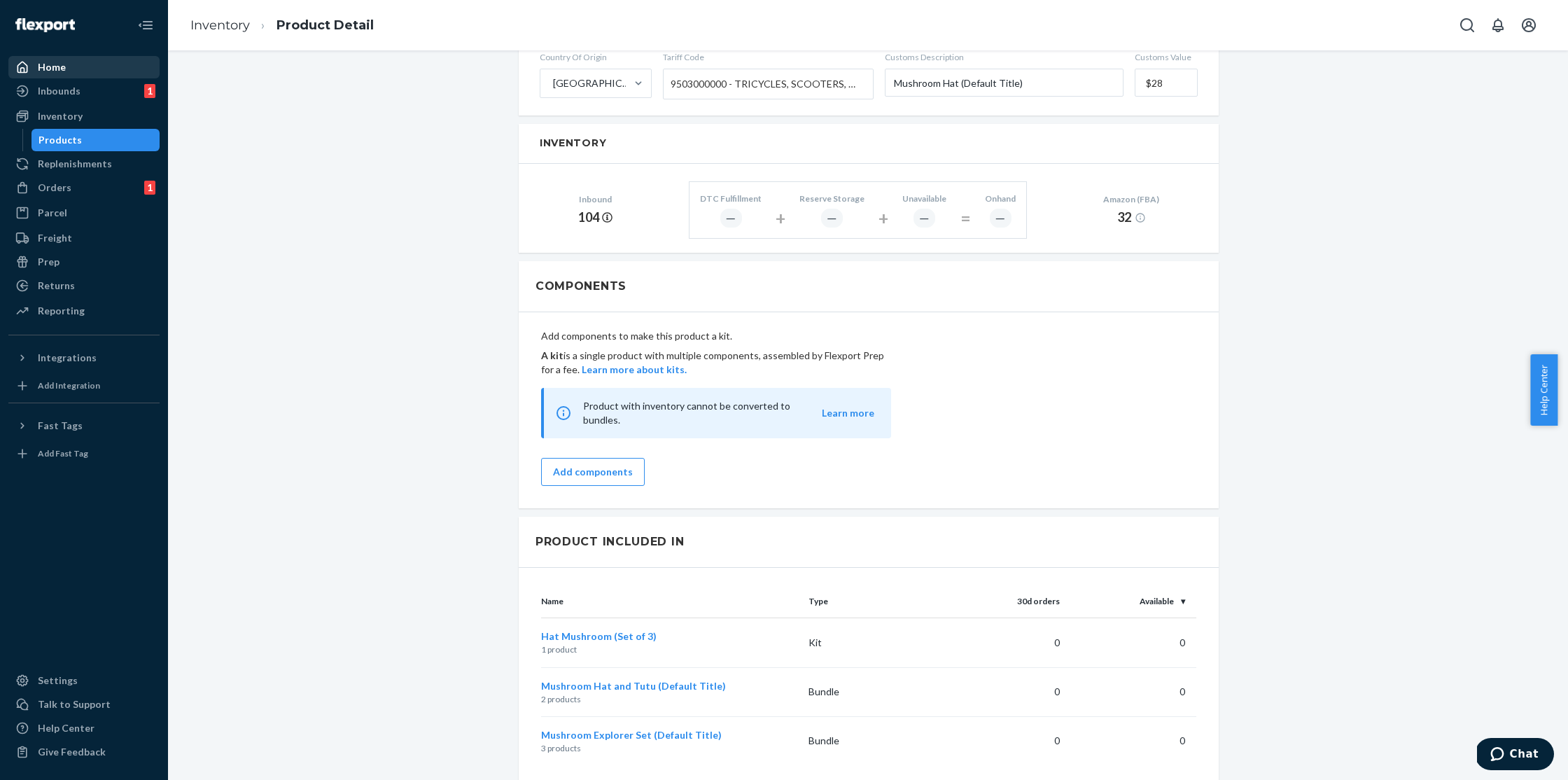
click at [92, 73] on div "Home" at bounding box center [83, 67] width 148 height 20
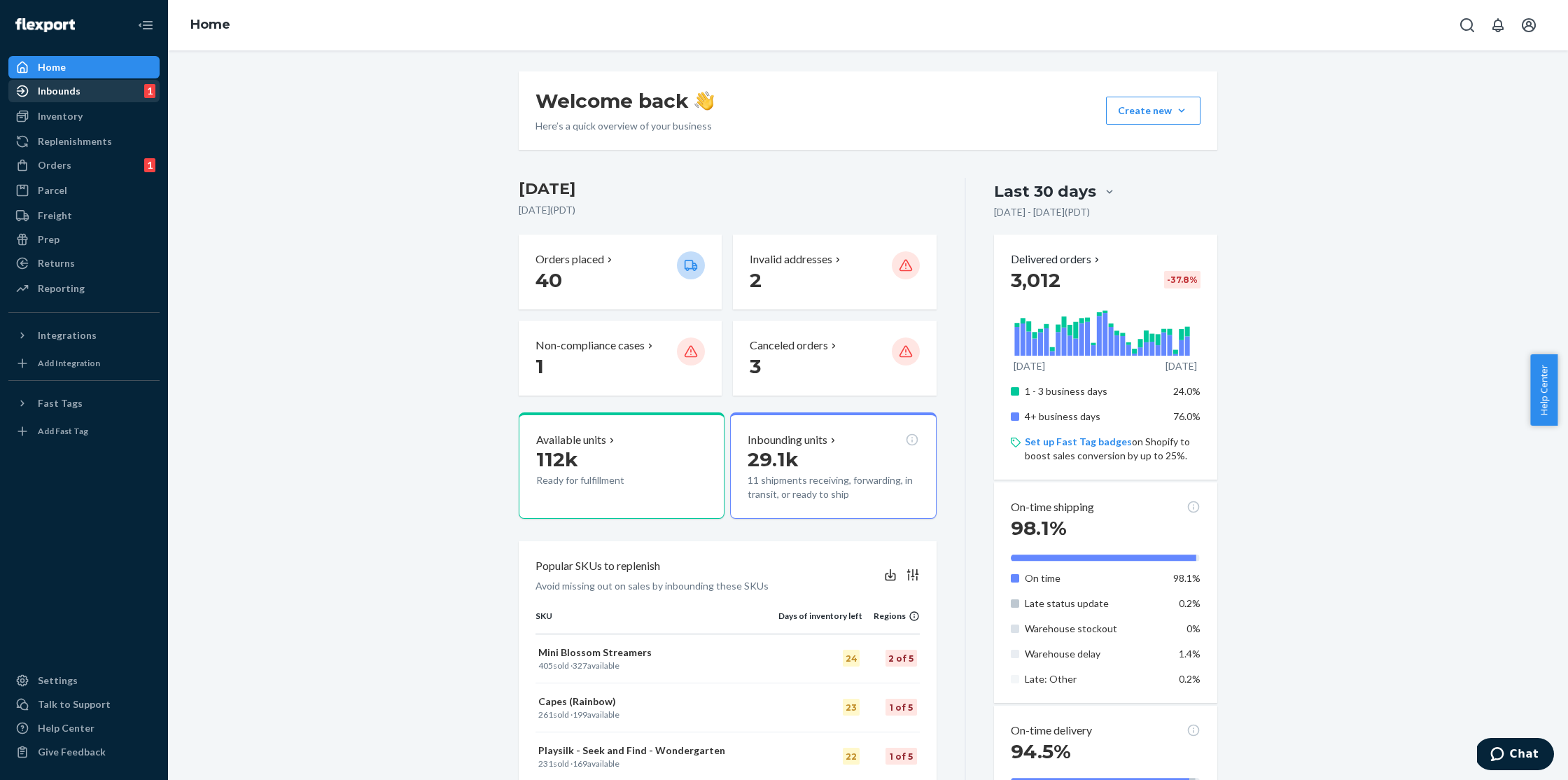
click at [91, 95] on div "Inbounds 1" at bounding box center [83, 91] width 148 height 20
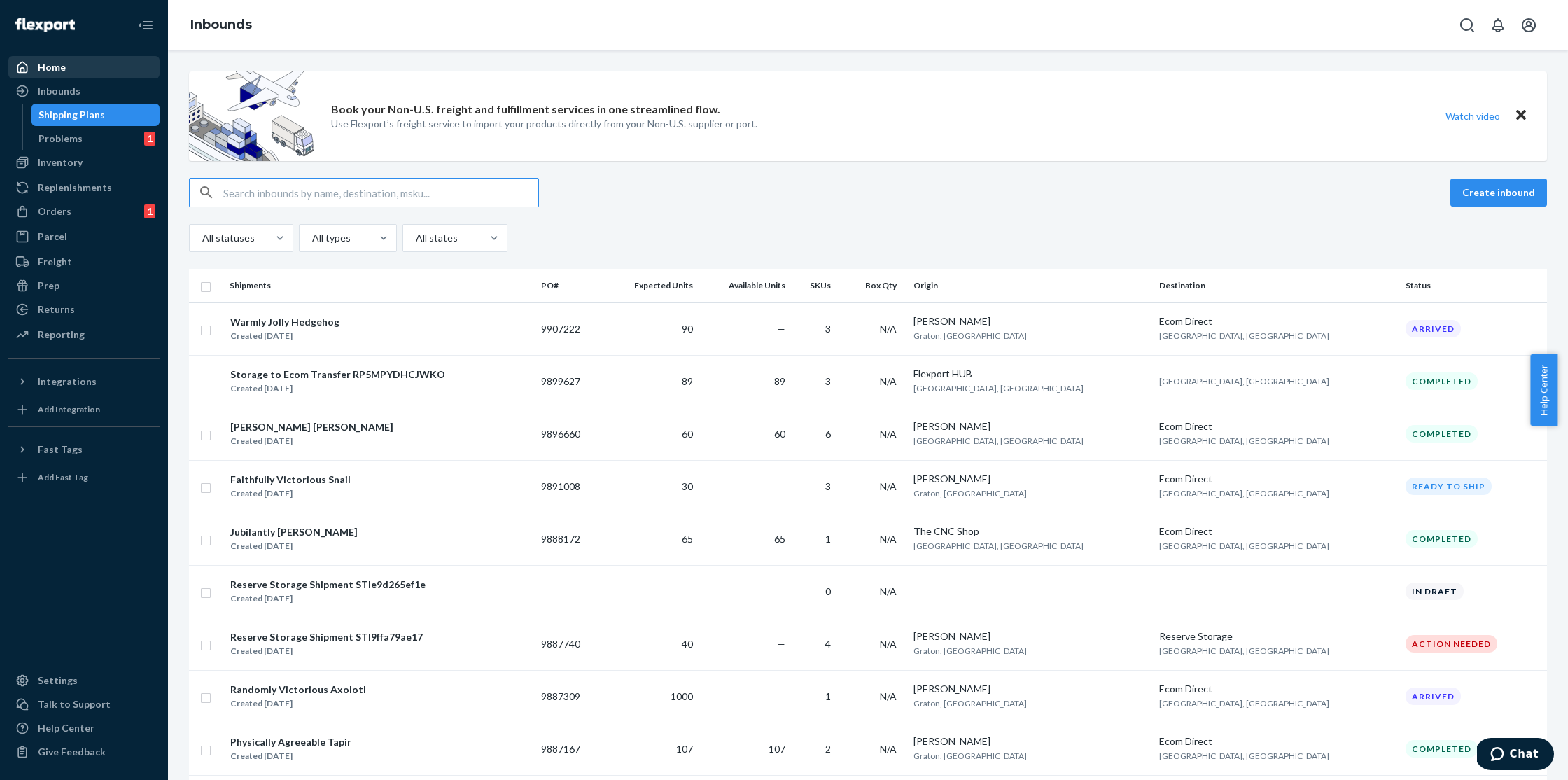
click at [94, 77] on link "Home" at bounding box center [84, 67] width 151 height 22
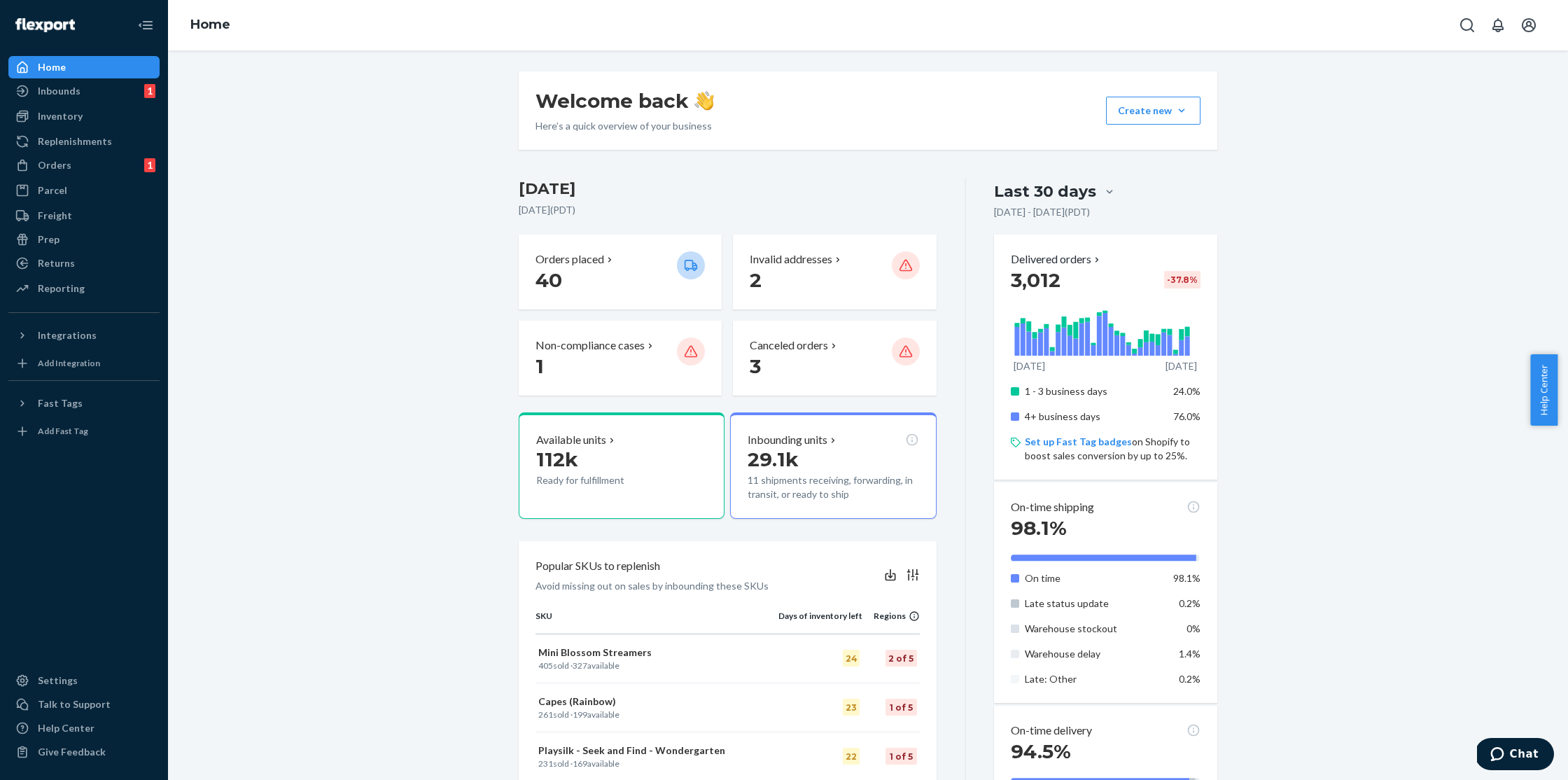
click at [75, 73] on div "Home" at bounding box center [83, 67] width 148 height 20
click at [1321, 228] on div "Welcome back Here’s a quick overview of your business Create new Create new inb…" at bounding box center [868, 664] width 1379 height 1185
